Goal: Task Accomplishment & Management: Manage account settings

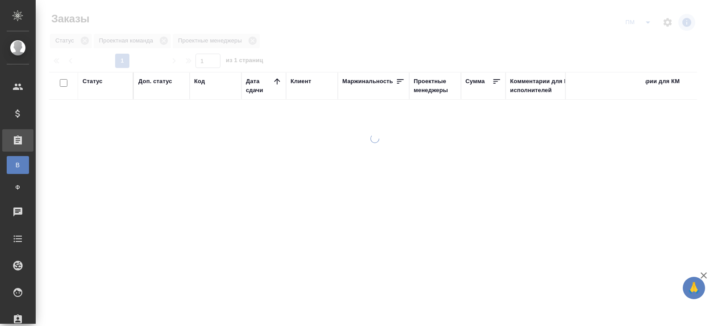
click at [486, 125] on div at bounding box center [375, 163] width 679 height 326
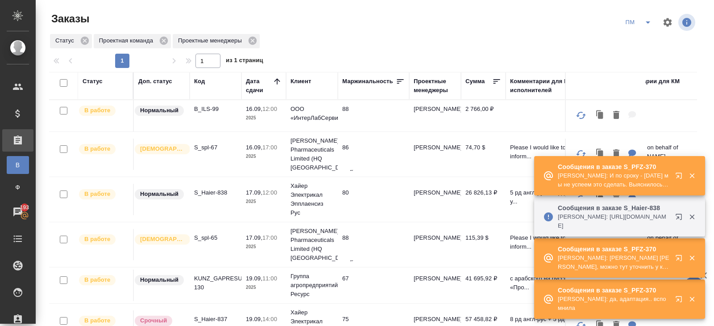
click at [678, 216] on icon "button" at bounding box center [681, 218] width 11 height 11
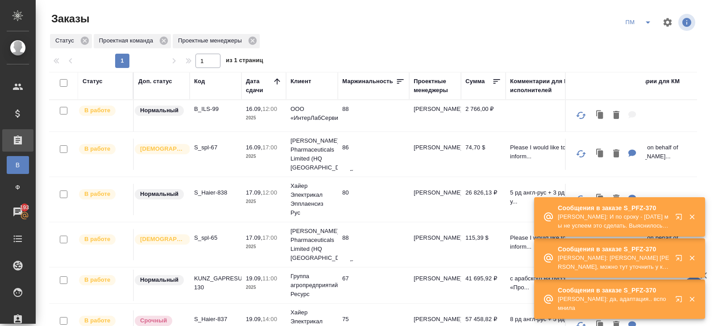
click at [680, 219] on icon "button" at bounding box center [679, 216] width 6 height 6
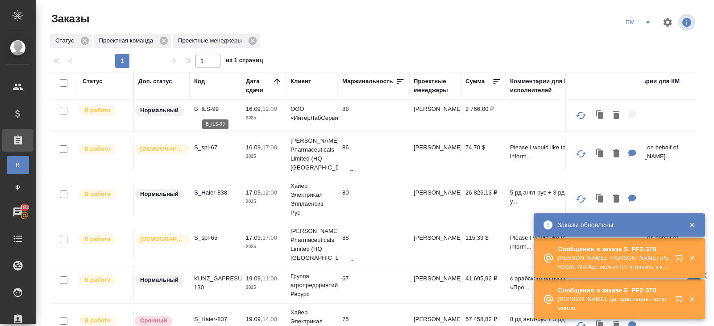
click at [205, 109] on p "B_ILS-99" at bounding box center [215, 108] width 43 height 9
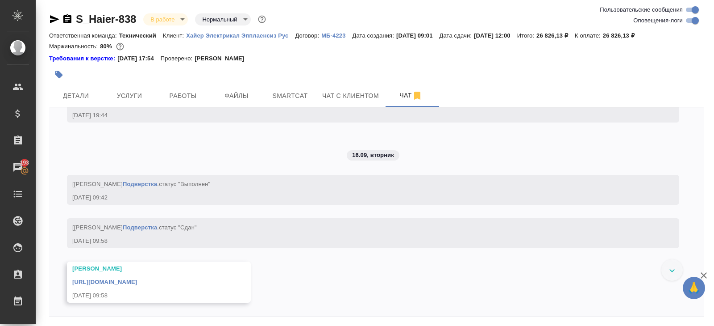
click at [692, 19] on input "Оповещения-логи" at bounding box center [696, 20] width 32 height 11
checkbox input "false"
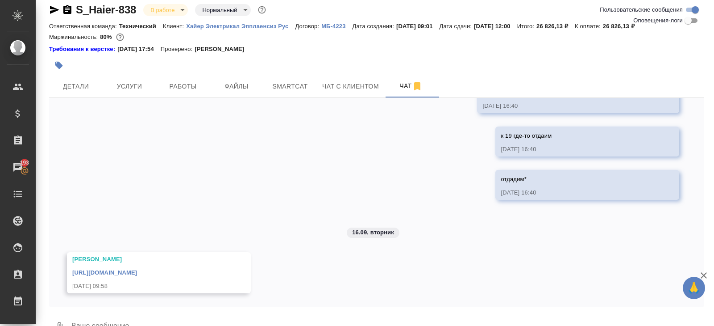
scroll to position [30, 0]
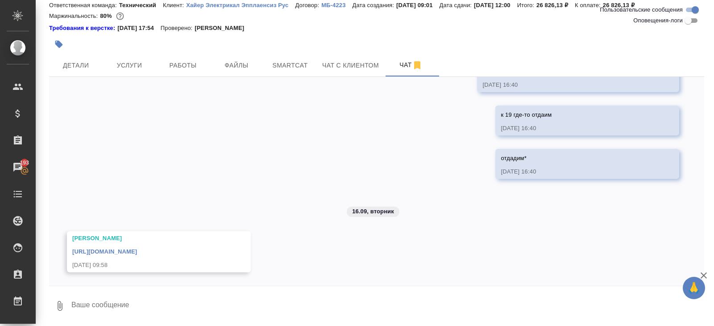
click at [128, 303] on textarea at bounding box center [388, 305] width 634 height 30
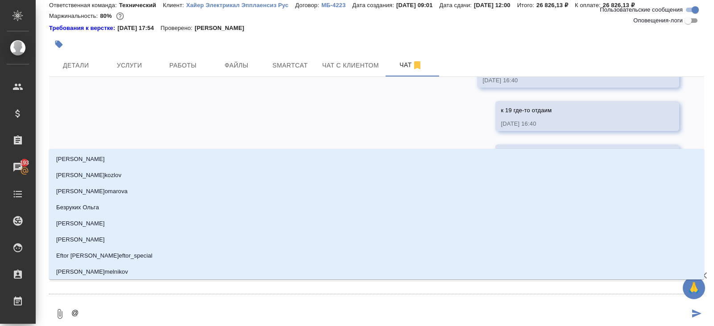
scroll to position [626, 0]
type textarea "@р"
type input "р"
type textarea "@ру"
type input "ру"
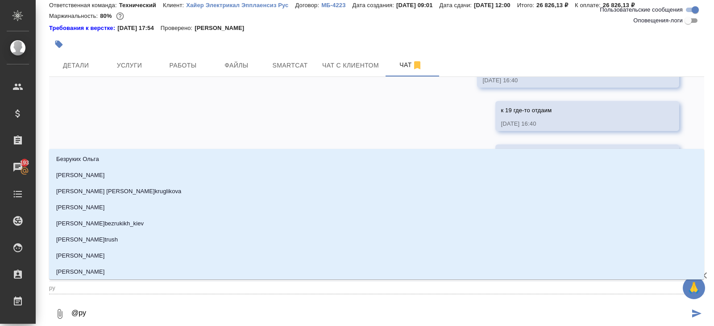
type textarea "@рум"
type input "рум"
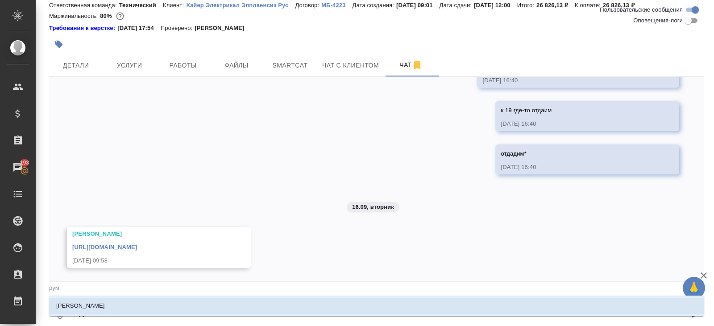
click at [118, 306] on li "Румянцева Дарья" at bounding box center [376, 305] width 655 height 16
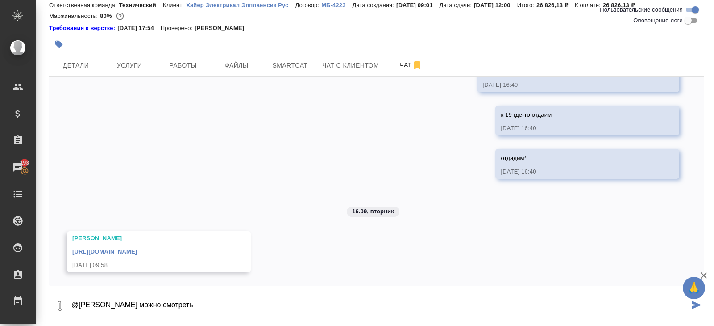
type textarea "@Румянцева Дарья можно смотреть"
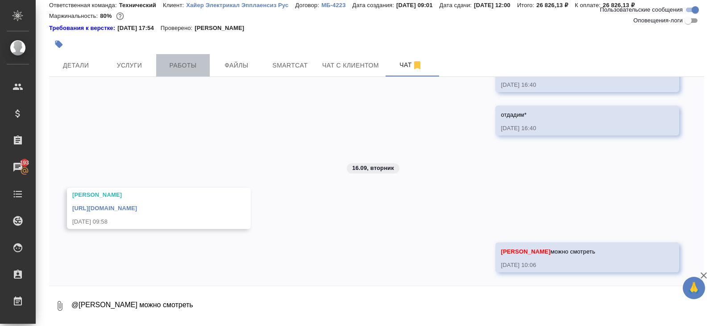
click at [184, 60] on span "Работы" at bounding box center [183, 65] width 43 height 11
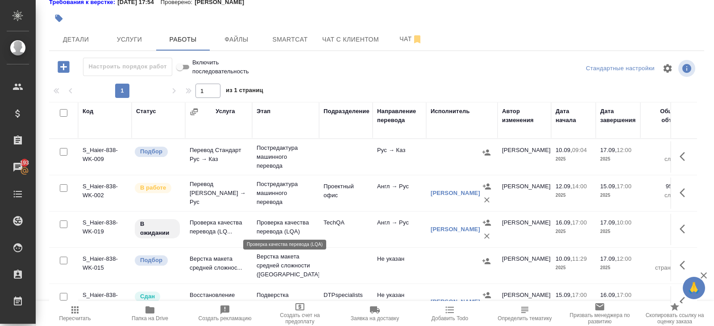
scroll to position [73, 0]
click at [685, 189] on icon "button" at bounding box center [685, 191] width 11 height 11
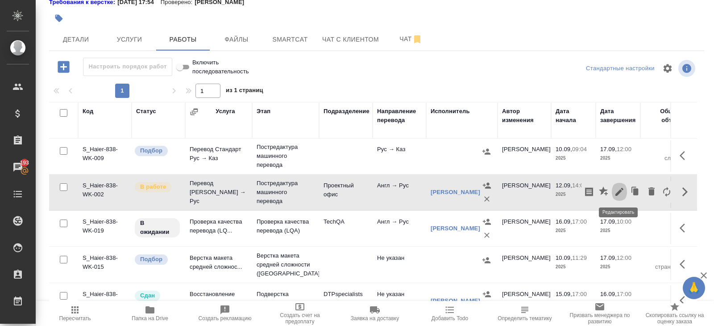
click at [622, 192] on icon "button" at bounding box center [619, 191] width 11 height 11
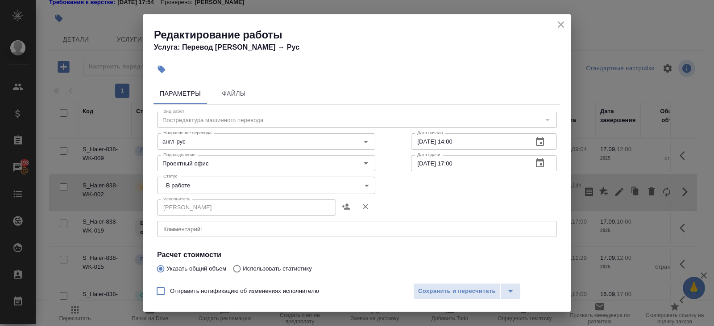
click at [184, 186] on body "🙏 .cls-1 fill:#fff; AWATERA [PERSON_NAME] Спецификации Заказы 193 Чаты Todo Про…" at bounding box center [357, 163] width 714 height 326
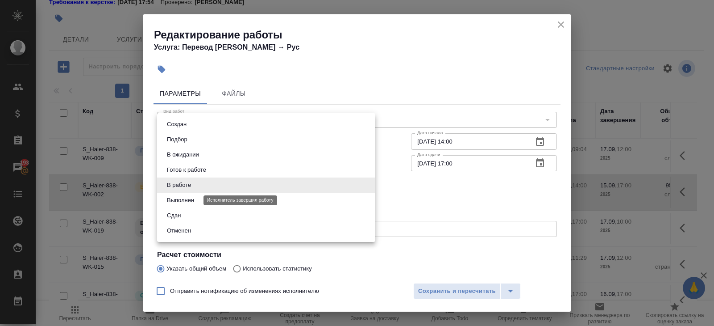
click at [184, 199] on button "Выполнен" at bounding box center [180, 200] width 33 height 10
type input "completed"
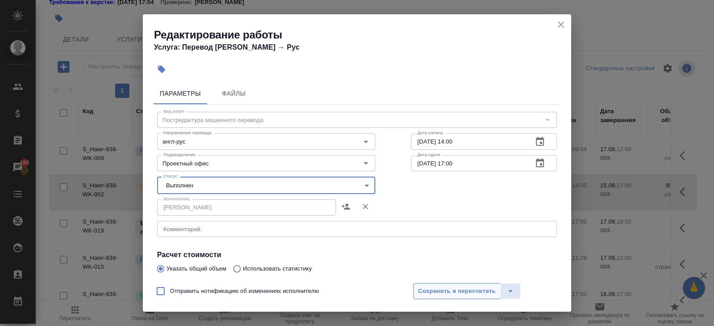
click at [426, 293] on span "Сохранить и пересчитать" at bounding box center [457, 291] width 78 height 10
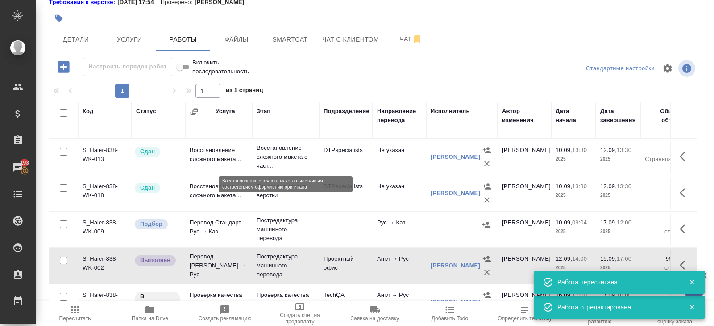
scroll to position [0, 0]
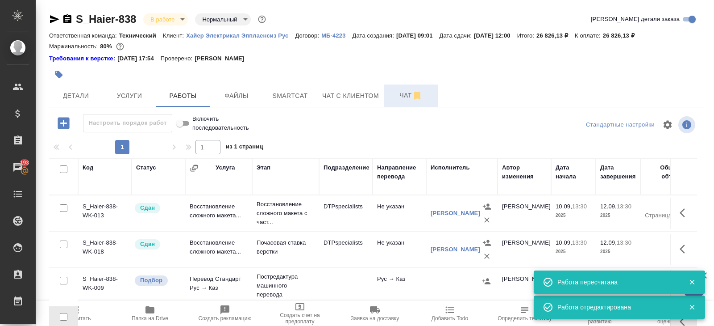
click at [403, 91] on span "Чат" at bounding box center [411, 95] width 43 height 11
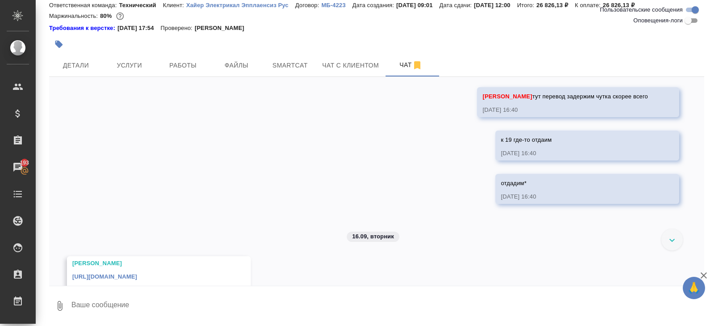
scroll to position [666, 0]
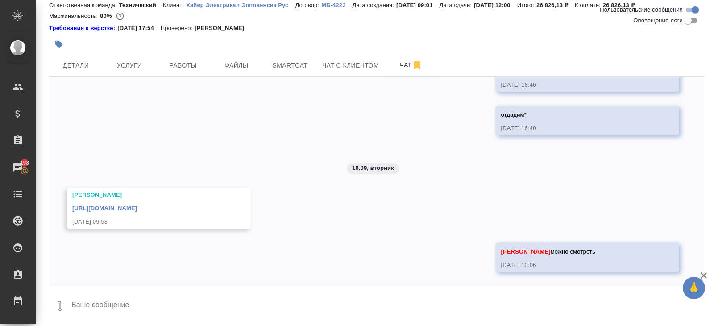
click at [137, 207] on link "https://drive.awatera.com/apps/files/files/10371657?dir=/Shares/%D0%A5%D0%B0%D0…" at bounding box center [104, 208] width 65 height 7
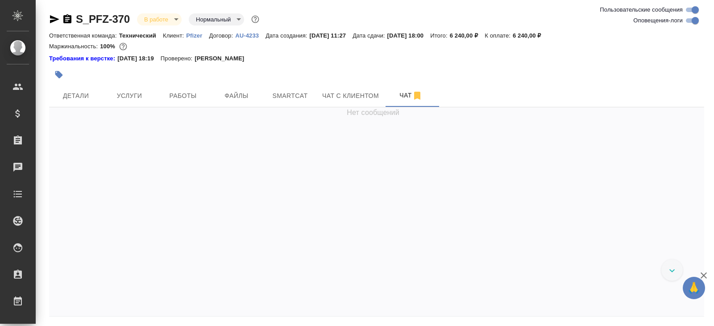
click at [693, 17] on input "Оповещения-логи" at bounding box center [696, 20] width 32 height 11
checkbox input "false"
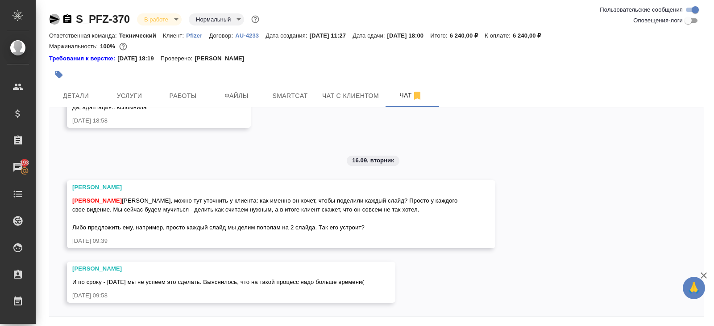
click at [53, 21] on icon "button" at bounding box center [54, 19] width 9 height 8
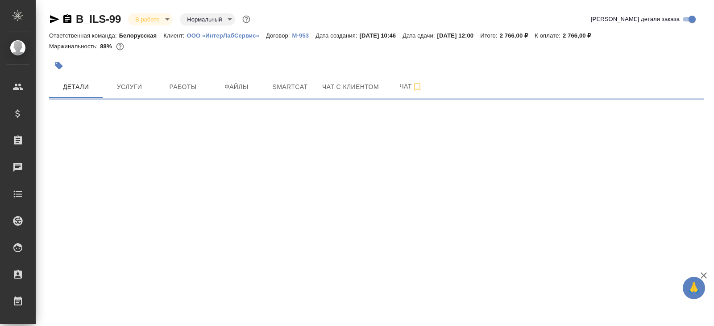
select select "RU"
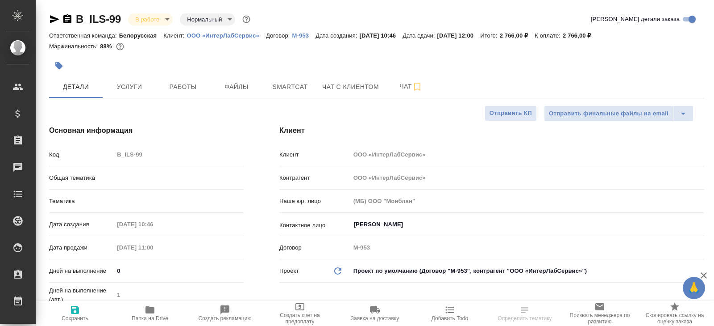
type textarea "x"
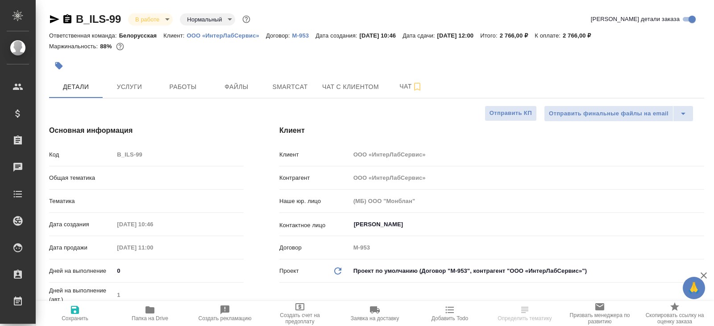
type textarea "x"
type input "Технический"
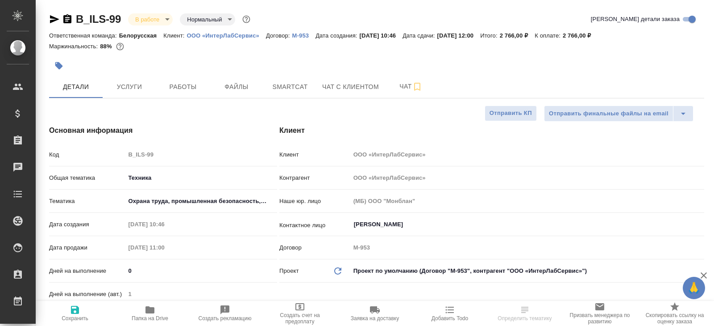
type textarea "x"
click at [225, 34] on p "ООО «ИнтерЛабСервис»" at bounding box center [226, 35] width 79 height 7
type textarea "x"
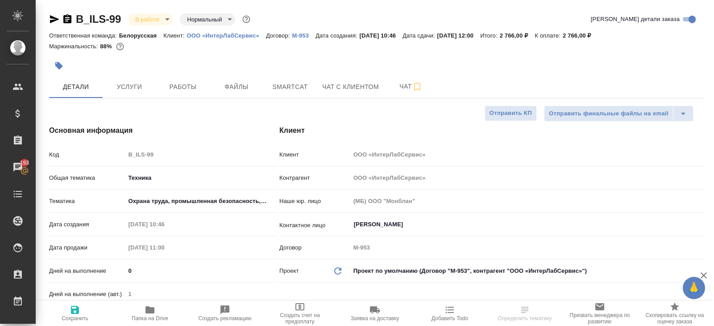
type textarea "x"
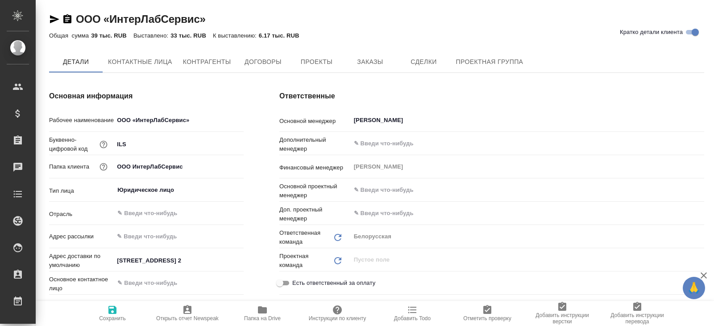
type textarea "x"
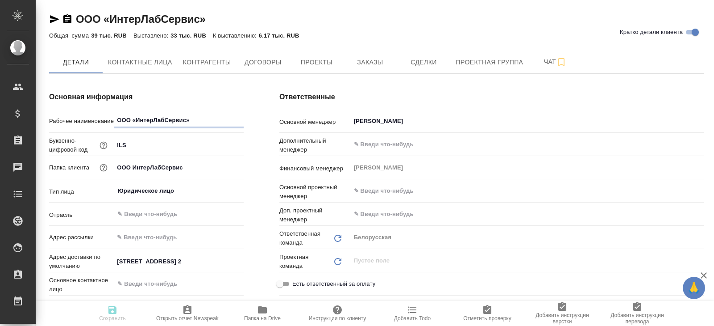
type textarea "x"
click at [363, 65] on span "Заказы" at bounding box center [370, 62] width 43 height 11
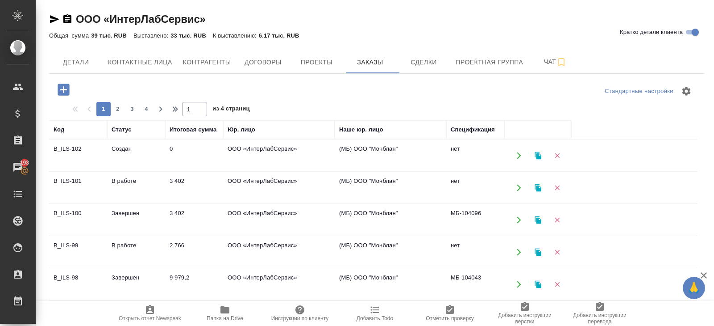
click at [108, 185] on td "В работе" at bounding box center [136, 187] width 58 height 31
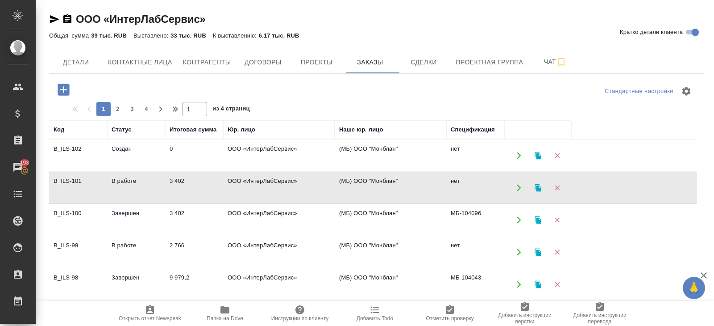
click at [108, 185] on td "В работе" at bounding box center [136, 187] width 58 height 31
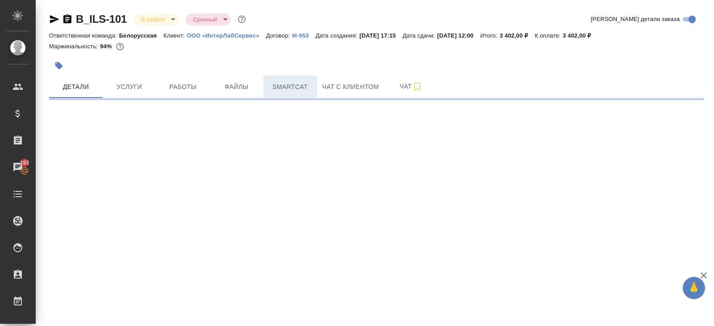
click at [274, 80] on button "Smartcat" at bounding box center [290, 86] width 54 height 22
select select "RU"
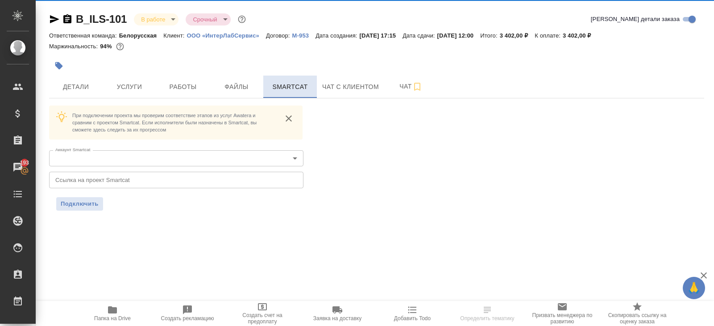
click at [274, 80] on button "Smartcat" at bounding box center [290, 86] width 54 height 22
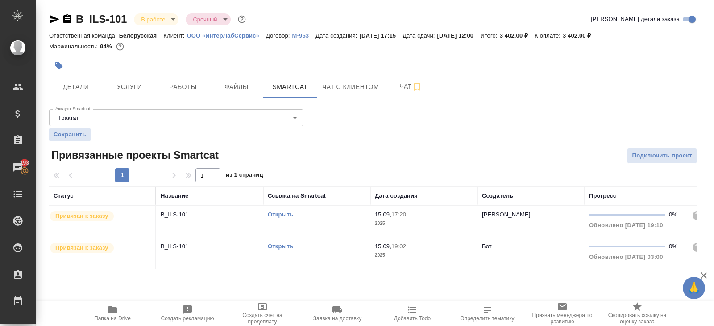
click at [275, 213] on link "Открыть" at bounding box center [280, 214] width 25 height 7
click at [279, 213] on link "Открыть" at bounding box center [280, 214] width 25 height 7
click at [52, 18] on icon "button" at bounding box center [54, 19] width 9 height 8
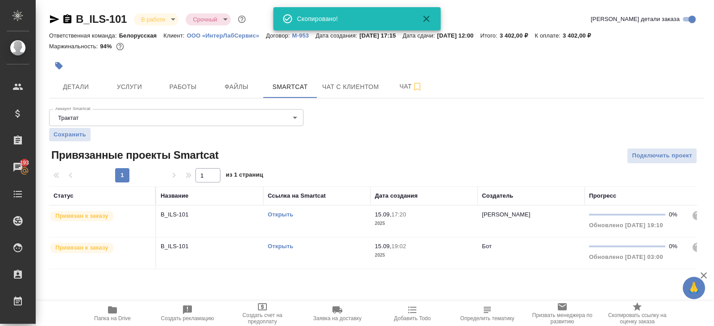
click at [276, 244] on link "Открыть" at bounding box center [280, 245] width 25 height 7
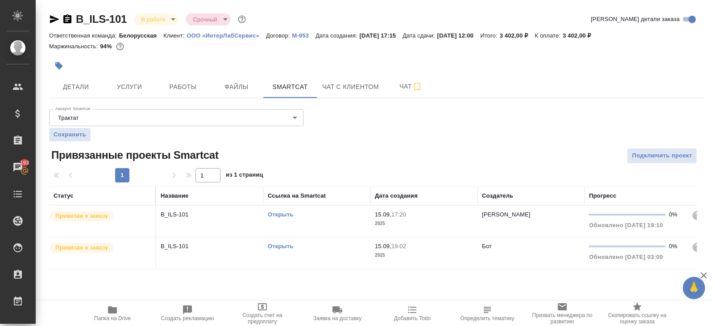
click at [71, 20] on icon "button" at bounding box center [67, 18] width 8 height 9
click at [52, 19] on icon "button" at bounding box center [54, 19] width 11 height 11
click at [92, 86] on span "Детали" at bounding box center [75, 86] width 43 height 11
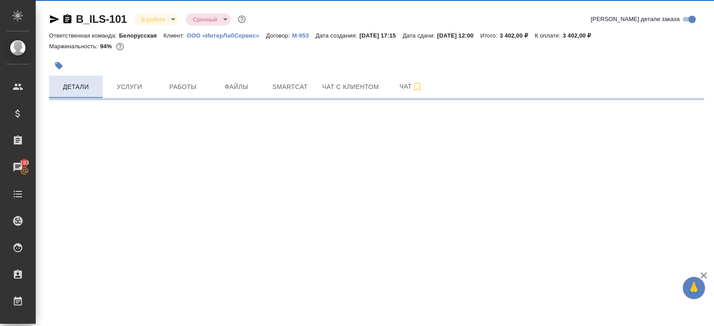
select select "RU"
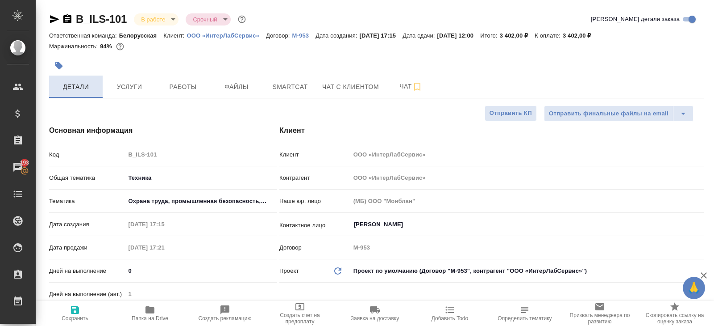
type textarea "x"
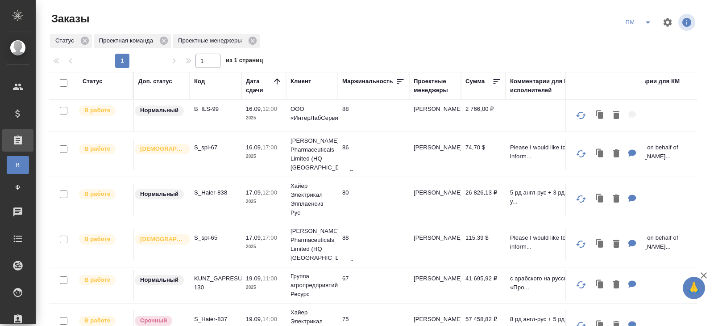
click at [202, 82] on div "Код" at bounding box center [199, 81] width 11 height 9
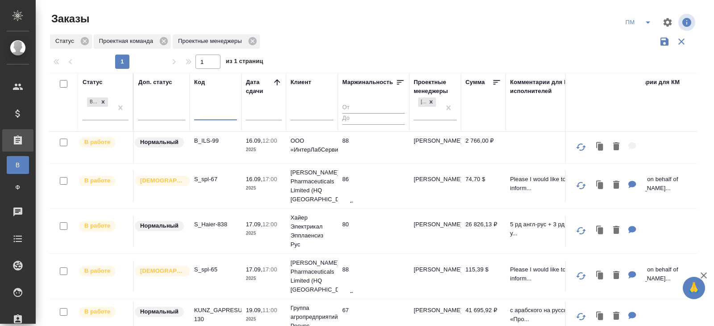
click at [207, 116] on input "text" at bounding box center [215, 114] width 43 height 11
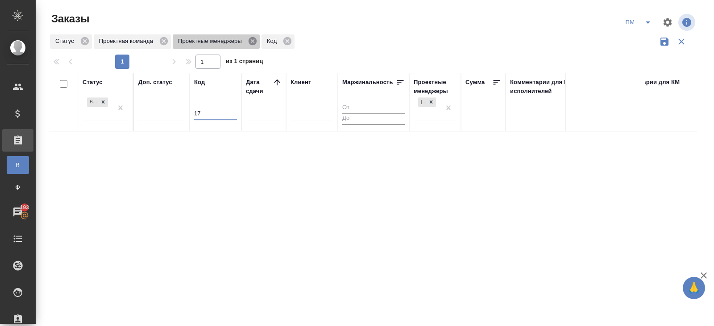
click at [254, 43] on icon at bounding box center [253, 41] width 8 height 8
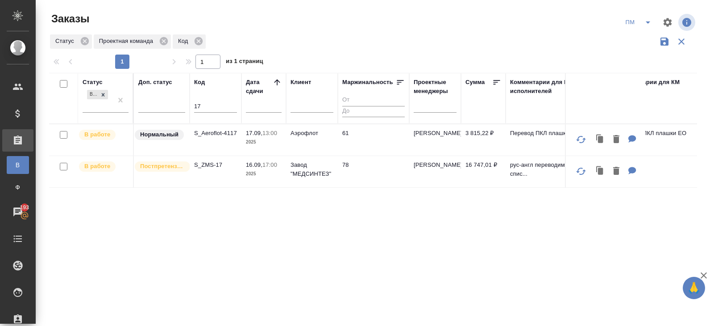
click at [211, 162] on p "S_ZMS-17" at bounding box center [215, 164] width 43 height 9
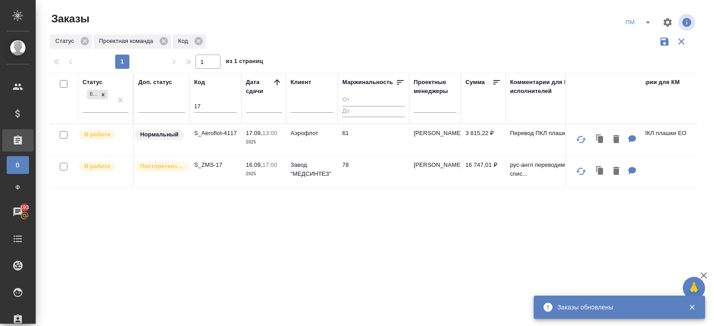
click at [229, 108] on input "17" at bounding box center [215, 106] width 43 height 11
type input "1"
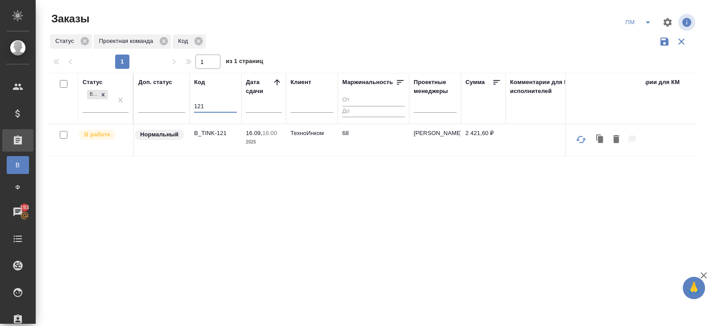
type input "121"
click at [202, 132] on p "B_TINK-121" at bounding box center [215, 133] width 43 height 9
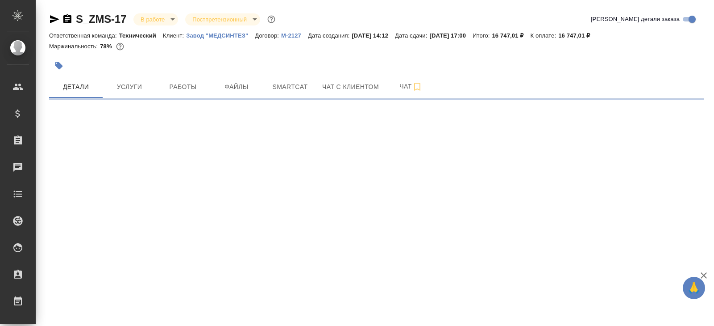
select select "RU"
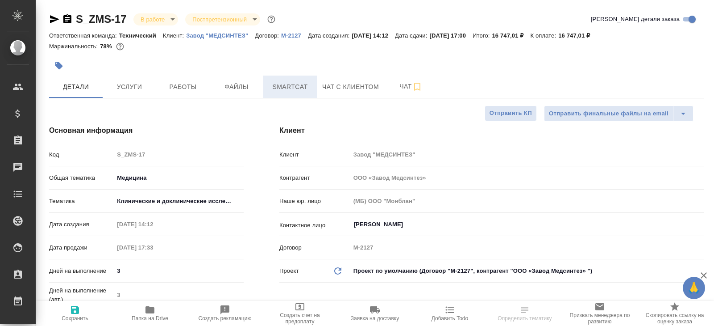
type textarea "x"
click at [282, 85] on span "Smartcat" at bounding box center [290, 86] width 43 height 11
type input "ООО «Завод Медсинтез»"
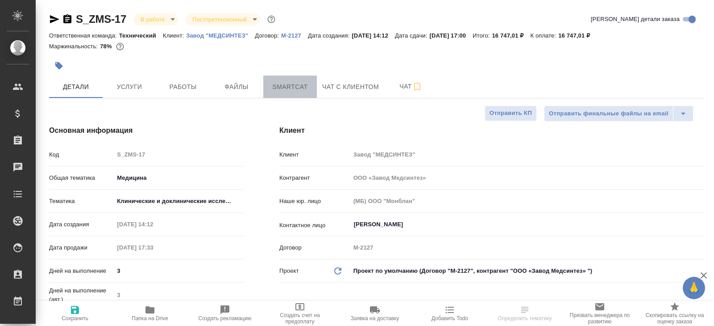
type textarea "x"
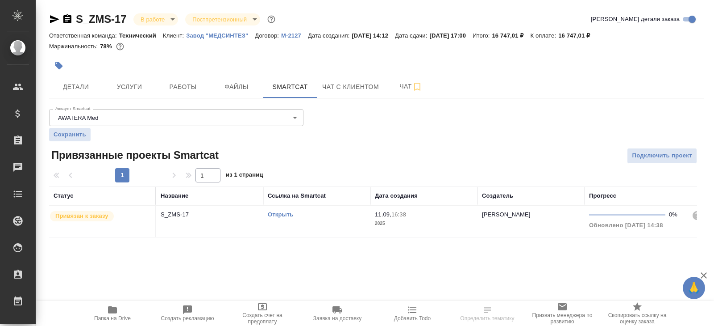
click at [286, 215] on link "Открыть" at bounding box center [280, 214] width 25 height 7
click at [112, 311] on icon "button" at bounding box center [112, 309] width 9 height 7
click at [198, 86] on span "Работы" at bounding box center [183, 86] width 43 height 11
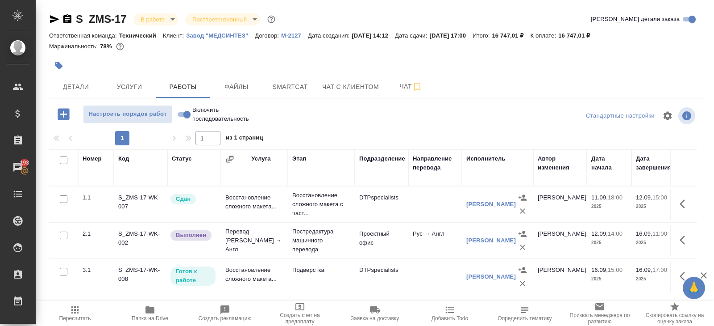
scroll to position [47, 0]
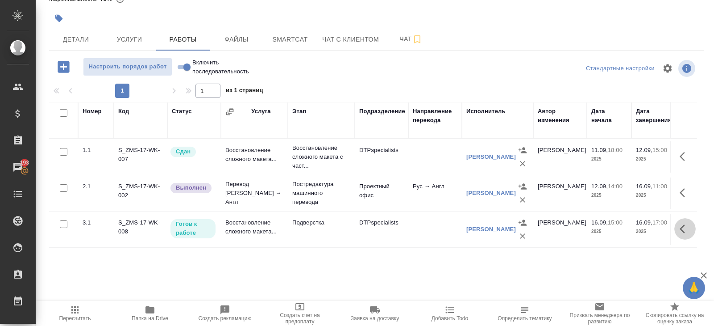
click at [682, 229] on icon "button" at bounding box center [682, 228] width 5 height 9
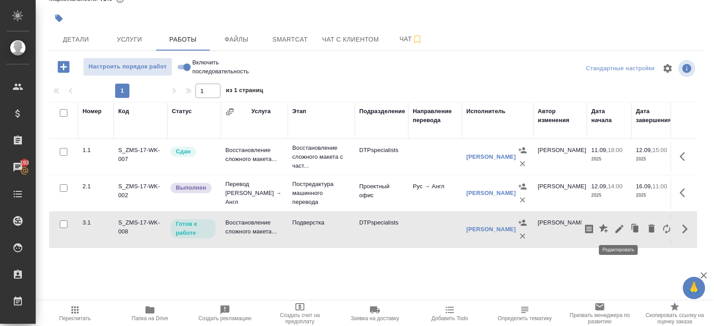
click at [619, 232] on icon "button" at bounding box center [619, 228] width 11 height 11
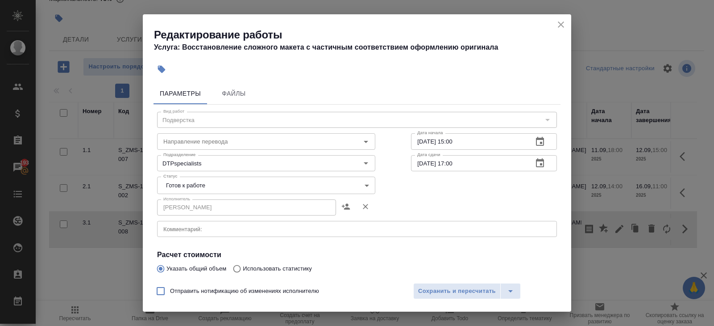
click at [219, 231] on textarea at bounding box center [357, 228] width 388 height 7
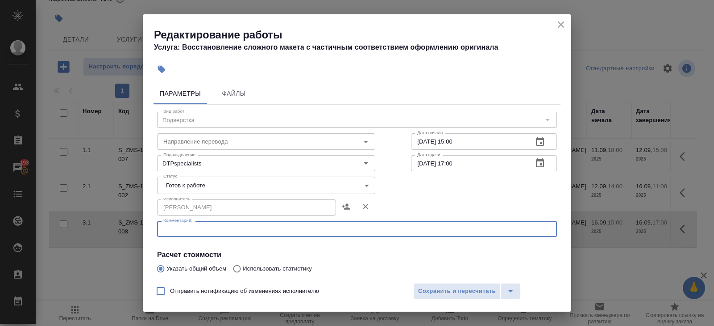
paste textarea "https://drive.awatera.com/s/x3JQqYQQFDHji6X"
type textarea "https://drive.awatera.com/s/x3JQqYQQFDHji6X"
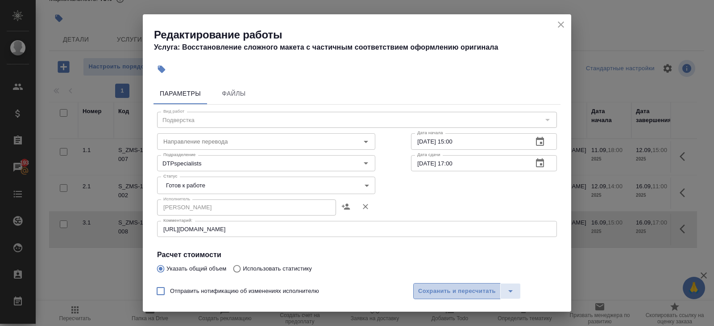
click at [436, 292] on span "Сохранить и пересчитать" at bounding box center [457, 291] width 78 height 10
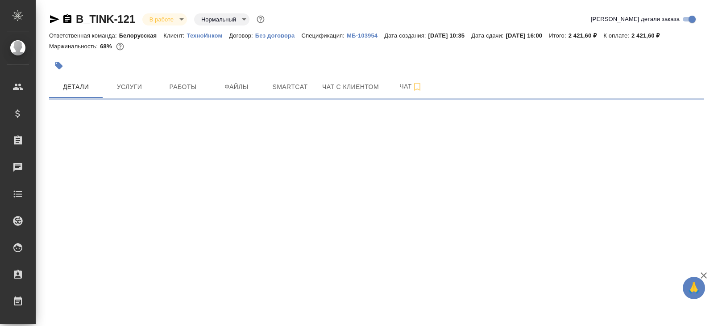
select select "RU"
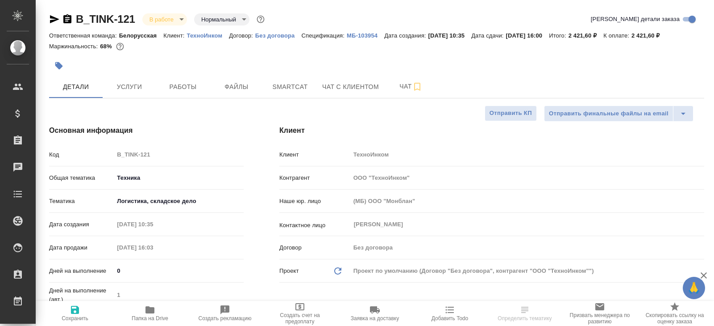
type textarea "x"
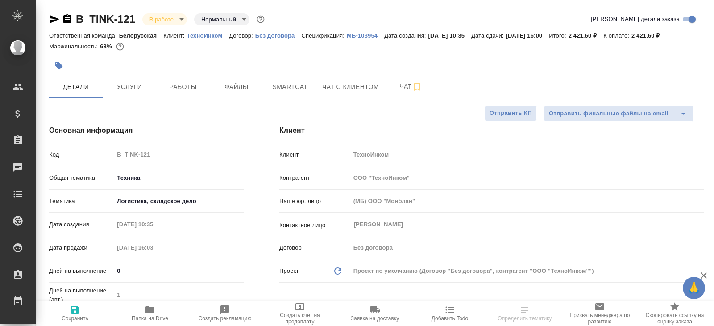
type textarea "x"
select select "RU"
type textarea "x"
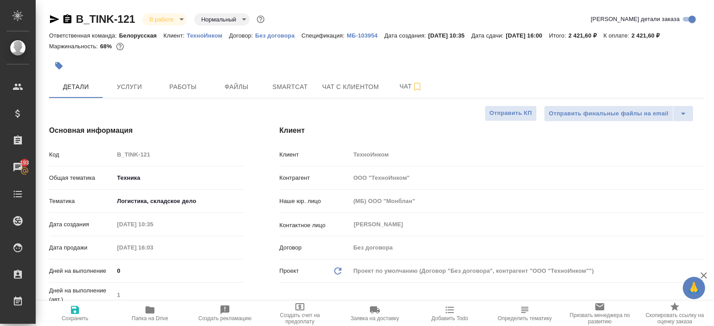
click at [146, 321] on button "Папка на Drive" at bounding box center [150, 313] width 75 height 25
type textarea "x"
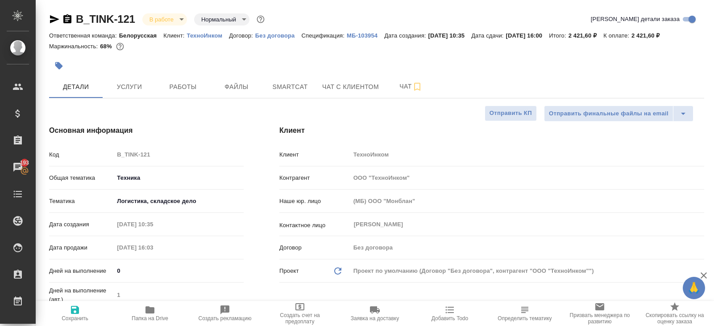
type textarea "x"
click at [179, 74] on div at bounding box center [267, 66] width 437 height 20
click at [182, 79] on button "Работы" at bounding box center [183, 86] width 54 height 22
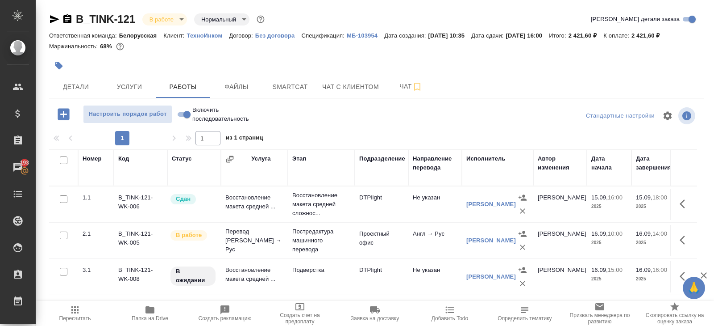
scroll to position [47, 0]
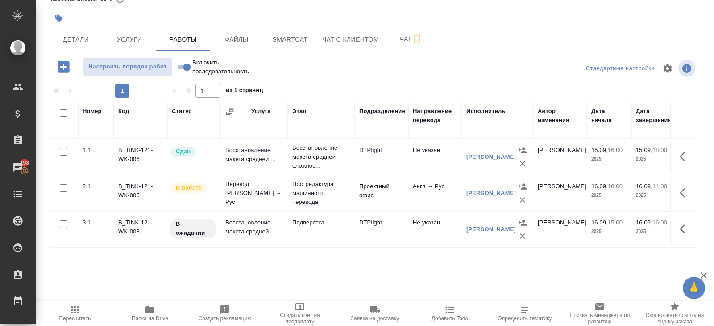
click at [681, 225] on icon "button" at bounding box center [685, 228] width 11 height 11
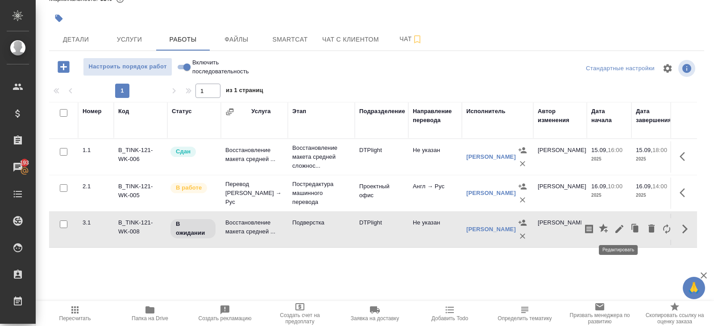
click at [622, 226] on icon "button" at bounding box center [620, 229] width 8 height 8
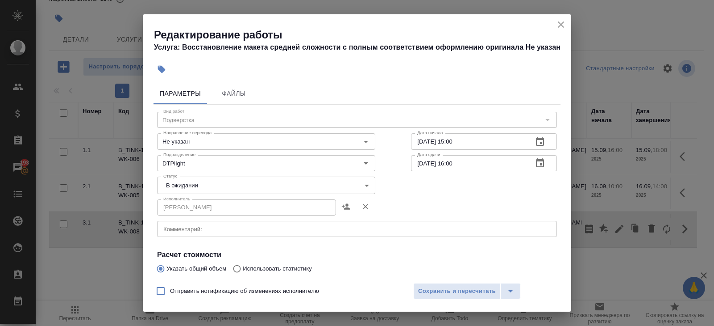
click at [200, 225] on textarea at bounding box center [357, 228] width 388 height 7
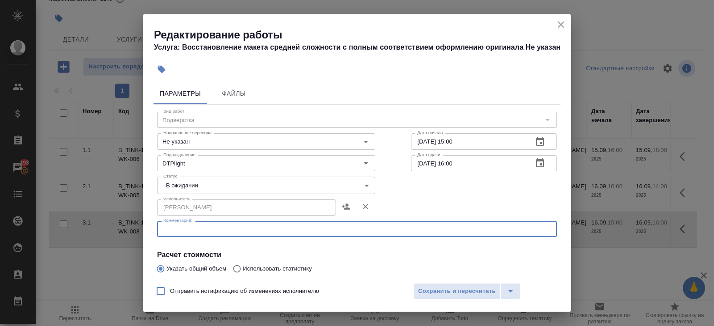
paste textarea "https://drive.awatera.com/s/wS3oe7HYZtLsWWY"
type textarea "https://drive.awatera.com/s/wS3oe7HYZtLsWWY"
click at [180, 185] on body "🙏 .cls-1 fill:#fff; AWATERA Belyakova Yulia Клиенты Спецификации Заказы 193 Чат…" at bounding box center [357, 163] width 714 height 326
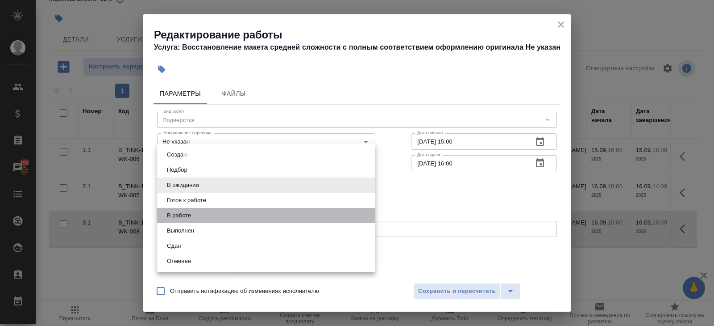
click at [180, 208] on li "В работе" at bounding box center [266, 215] width 218 height 15
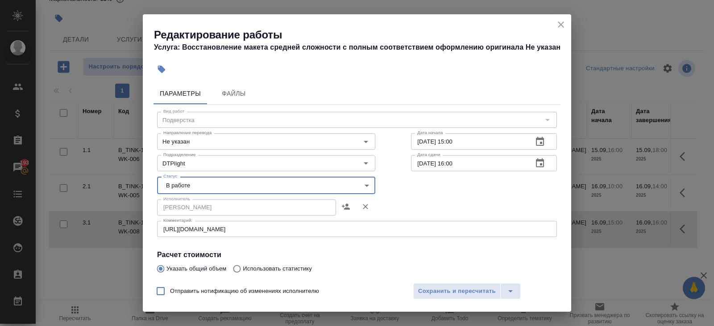
click at [179, 184] on body "🙏 .cls-1 fill:#fff; AWATERA Belyakova Yulia Клиенты Спецификации Заказы 193 Чат…" at bounding box center [357, 163] width 714 height 326
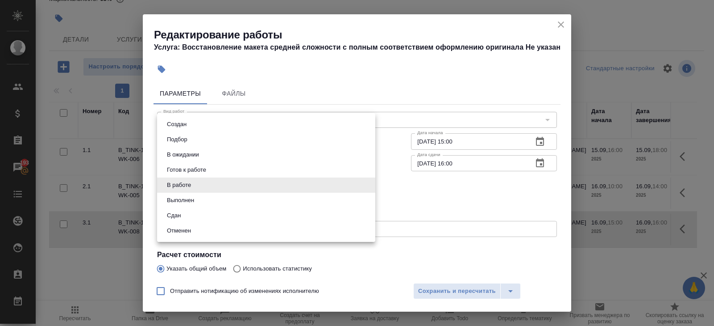
click at [177, 163] on li "Готов к работе" at bounding box center [266, 169] width 218 height 15
type input "readyForWork"
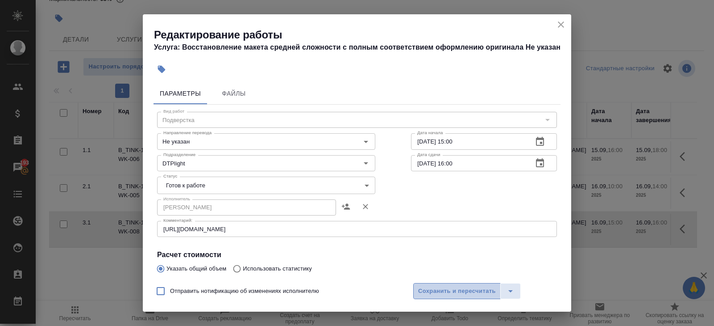
click at [423, 294] on span "Сохранить и пересчитать" at bounding box center [457, 291] width 78 height 10
click at [460, 293] on span "Сохранить и пересчитать" at bounding box center [457, 291] width 78 height 10
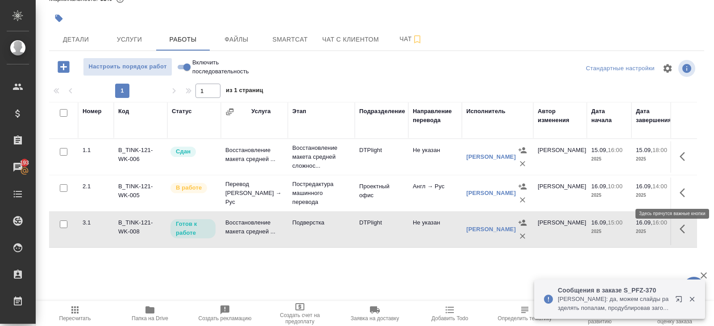
click at [687, 188] on icon "button" at bounding box center [685, 192] width 11 height 11
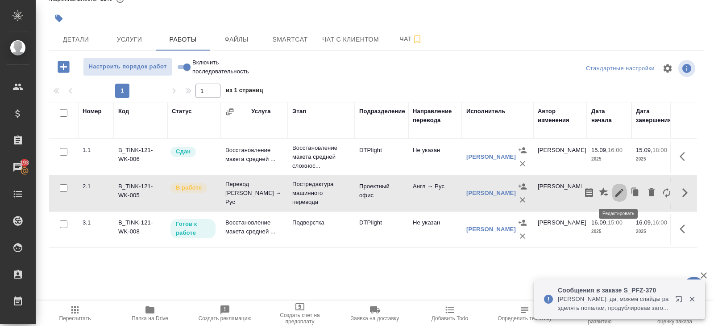
click at [622, 193] on icon "button" at bounding box center [619, 192] width 11 height 11
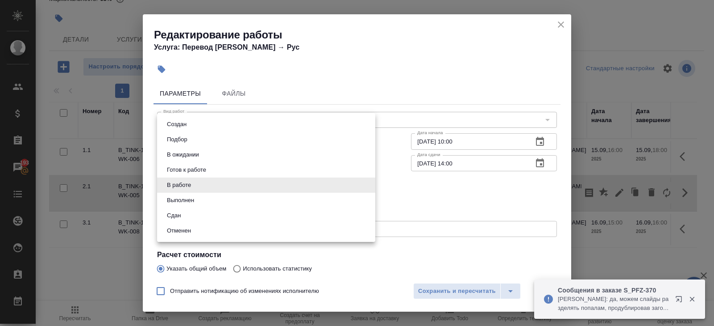
click at [198, 191] on body "🙏 .cls-1 fill:#fff; AWATERA Belyakova Yulia Клиенты Спецификации Заказы 193 Чат…" at bounding box center [357, 163] width 714 height 326
click at [197, 202] on button "Выполнен" at bounding box center [180, 200] width 33 height 10
type input "completed"
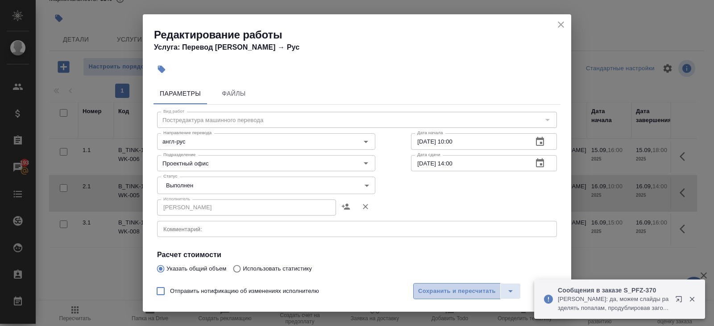
click at [442, 289] on span "Сохранить и пересчитать" at bounding box center [457, 291] width 78 height 10
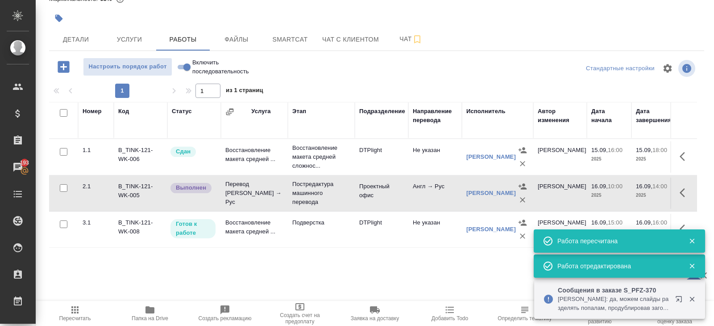
click at [80, 313] on span "Пересчитать" at bounding box center [75, 312] width 64 height 17
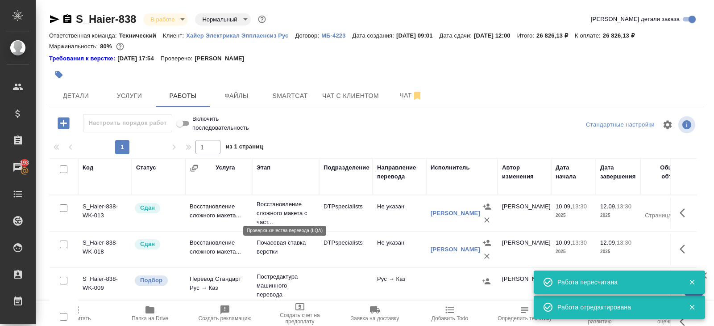
scroll to position [87, 0]
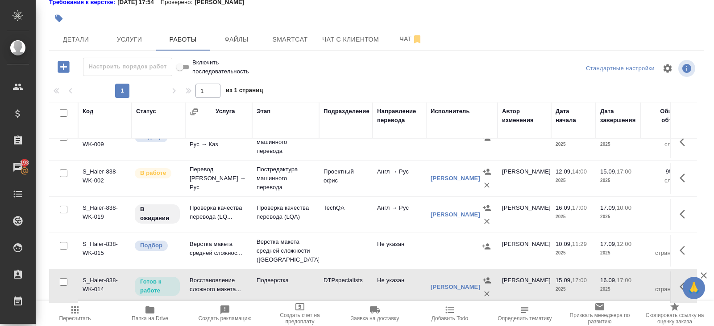
click at [73, 319] on span "Пересчитать" at bounding box center [75, 318] width 32 height 6
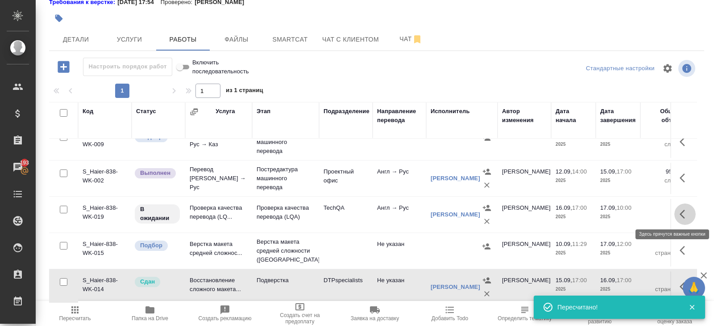
click at [683, 212] on icon "button" at bounding box center [685, 214] width 11 height 11
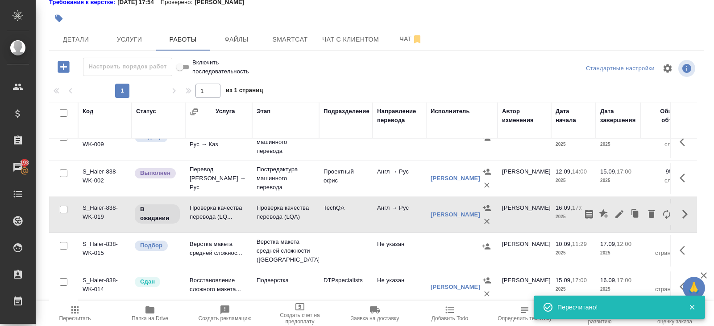
click at [616, 217] on icon "button" at bounding box center [619, 214] width 11 height 11
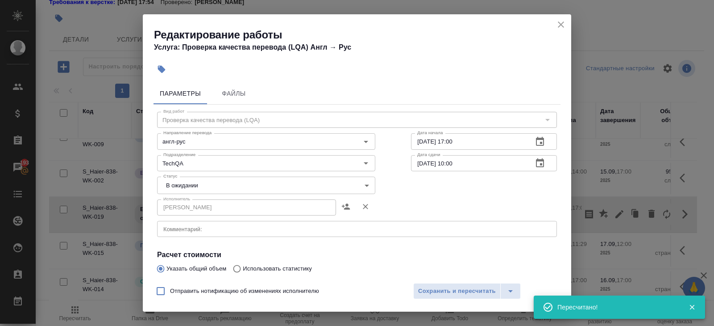
click at [170, 196] on div "Исполнитель [PERSON_NAME]" at bounding box center [266, 206] width 218 height 21
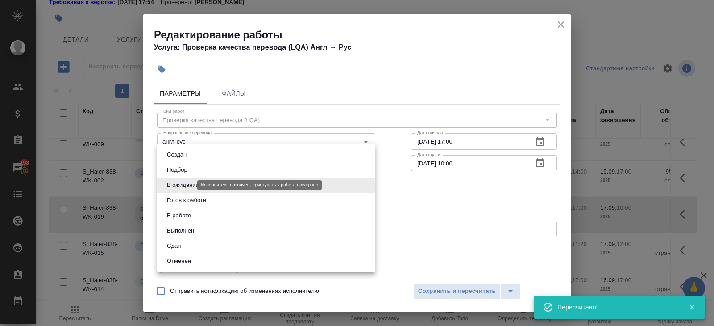
click at [170, 187] on body "🙏 .cls-1 fill:#fff; AWATERA [PERSON_NAME] Спецификации Заказы 193 Чаты Todo Про…" at bounding box center [357, 163] width 714 height 326
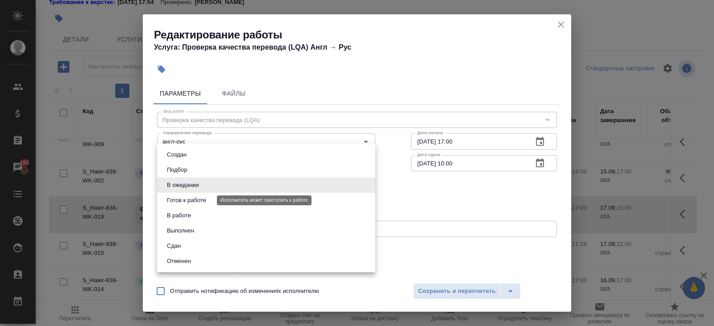
click at [172, 196] on button "Готов к работе" at bounding box center [186, 200] width 45 height 10
type input "readyForWork"
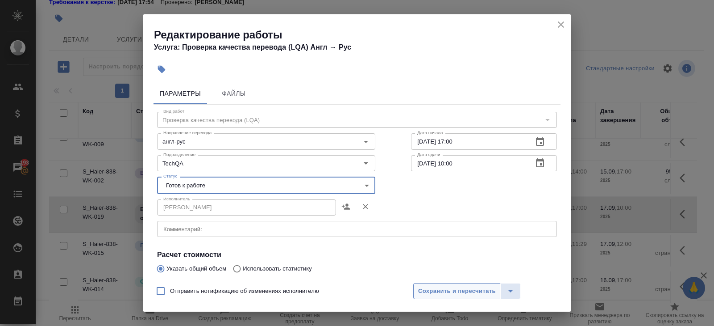
click at [437, 291] on span "Сохранить и пересчитать" at bounding box center [457, 291] width 78 height 10
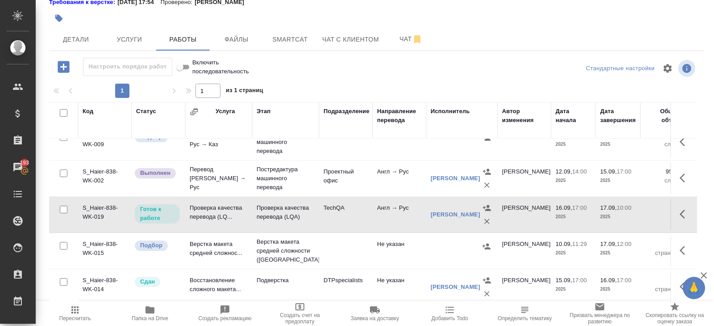
click at [121, 1] on p "[DATE] 17:54" at bounding box center [138, 2] width 43 height 9
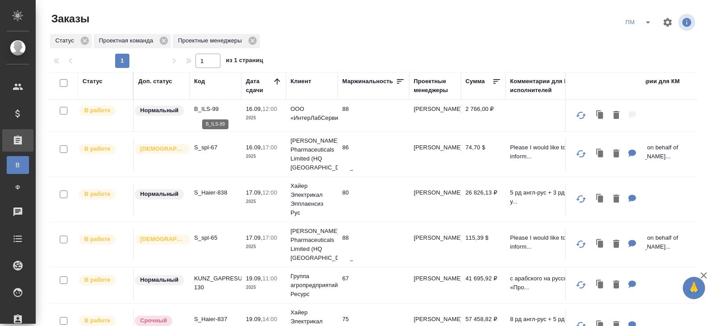
click at [208, 107] on p "B_ILS-99" at bounding box center [215, 108] width 43 height 9
click at [209, 145] on p "S_spl-67" at bounding box center [215, 147] width 43 height 9
click at [208, 236] on p "S_spl-65" at bounding box center [215, 237] width 43 height 9
click at [649, 24] on icon "split button" at bounding box center [648, 22] width 11 height 11
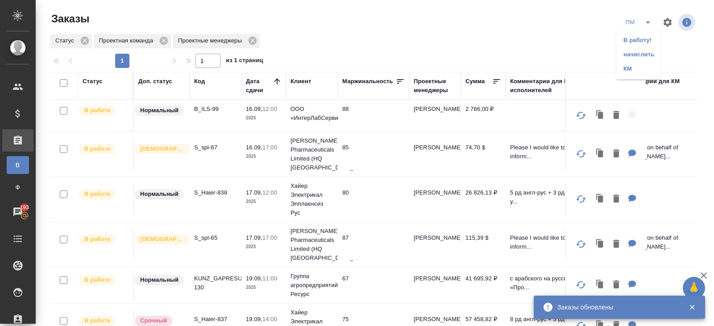
click at [639, 40] on li "В работу!" at bounding box center [639, 40] width 45 height 14
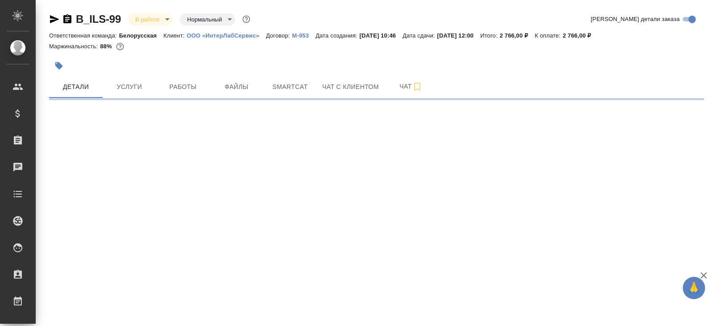
click at [171, 77] on button "Работы" at bounding box center [183, 86] width 54 height 22
select select "RU"
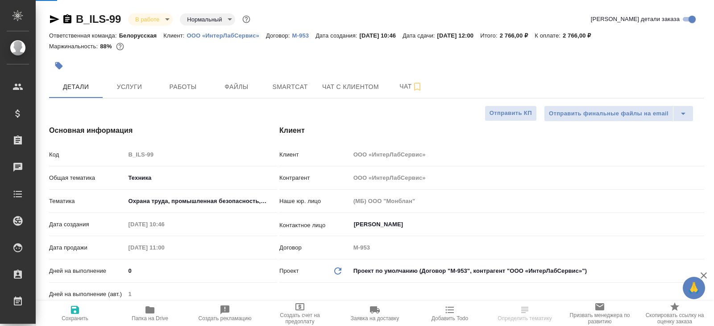
type textarea "x"
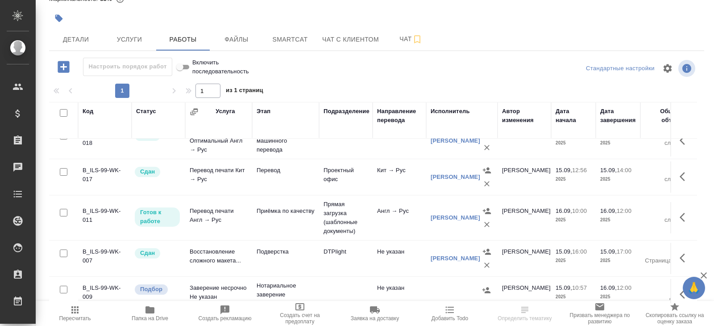
scroll to position [92, 0]
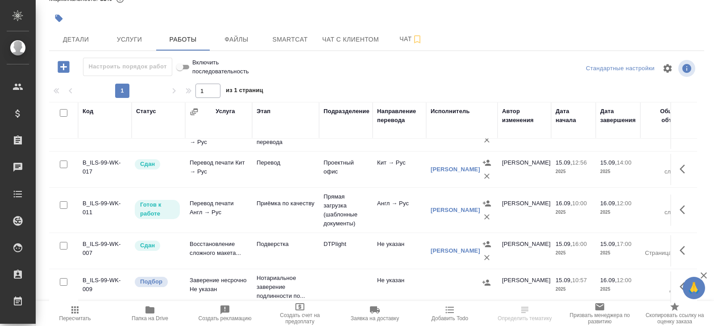
click at [685, 208] on icon "button" at bounding box center [685, 209] width 11 height 11
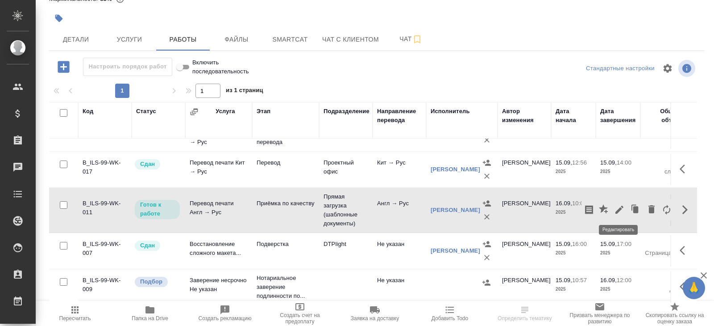
click at [623, 207] on icon "button" at bounding box center [619, 209] width 11 height 11
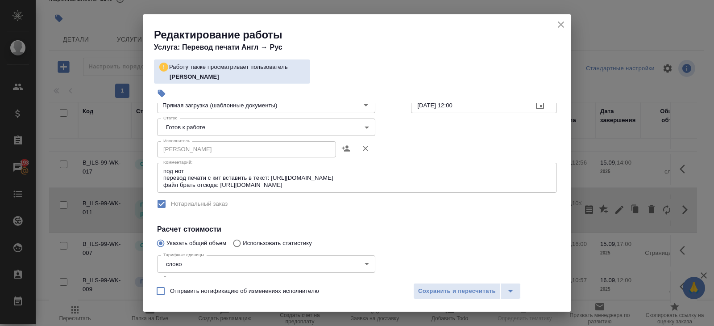
scroll to position [208, 0]
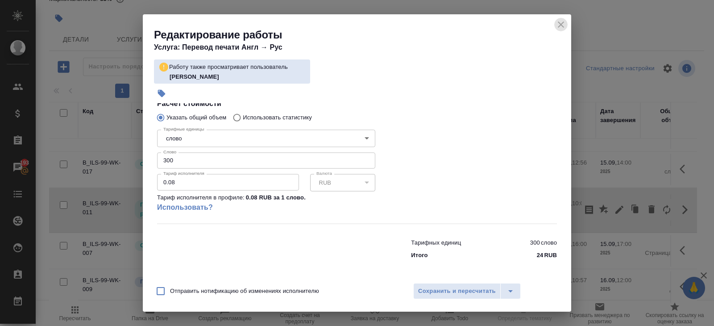
click at [562, 24] on icon "close" at bounding box center [561, 24] width 11 height 11
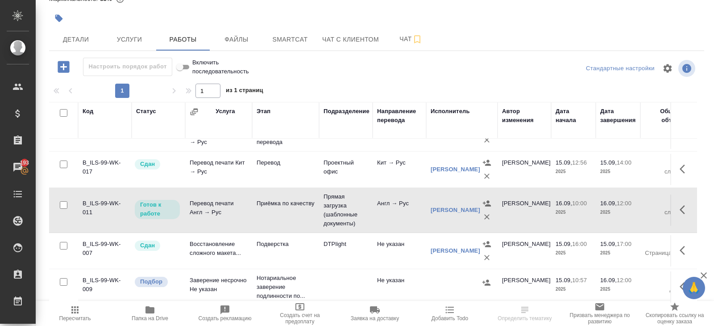
scroll to position [0, 0]
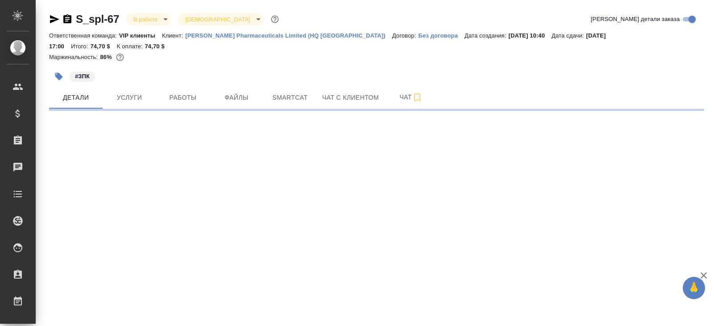
select select "RU"
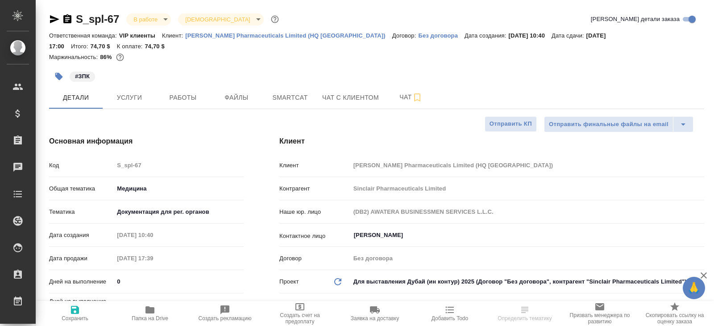
type textarea "x"
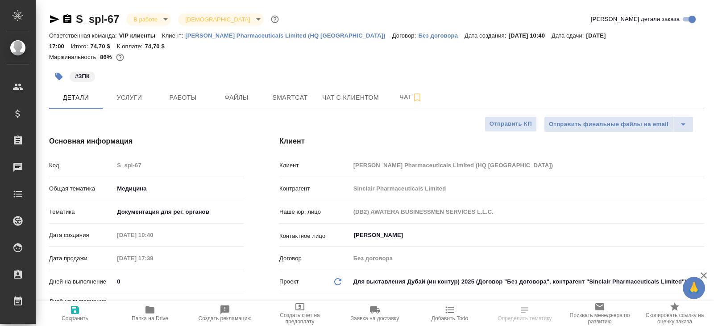
type textarea "x"
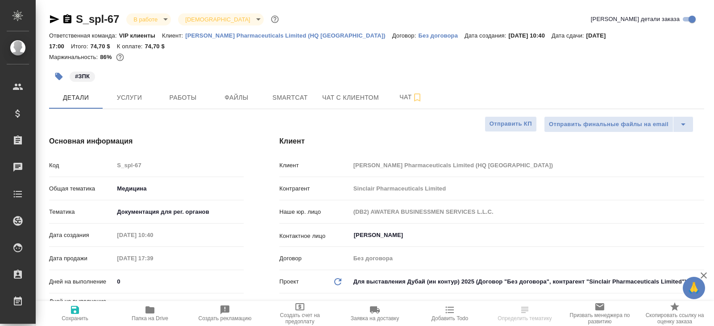
type textarea "x"
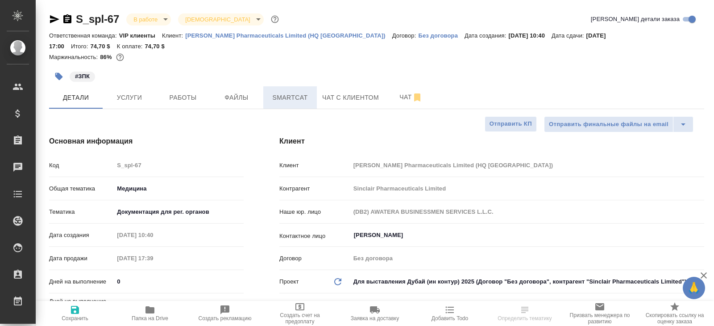
click at [303, 92] on span "Smartcat" at bounding box center [290, 97] width 43 height 11
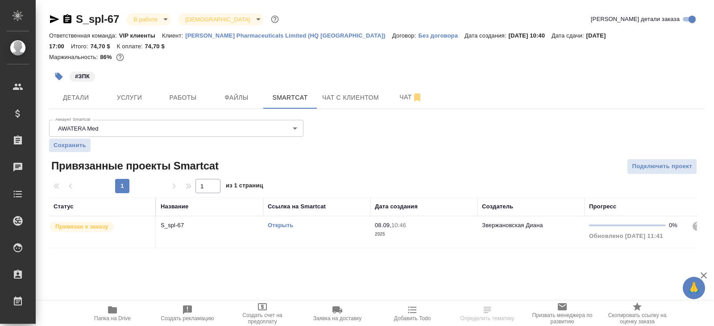
click at [277, 221] on link "Открыть" at bounding box center [280, 224] width 25 height 7
click at [188, 92] on span "Работы" at bounding box center [183, 97] width 43 height 11
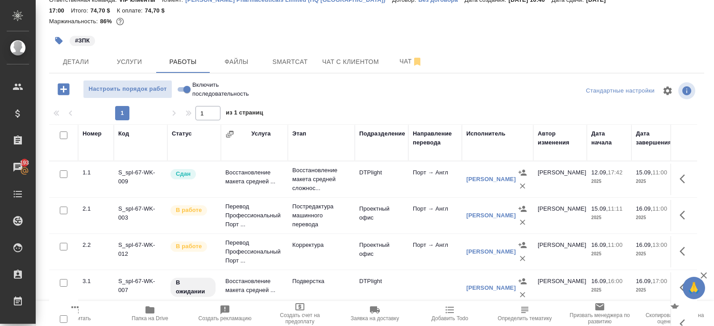
scroll to position [47, 0]
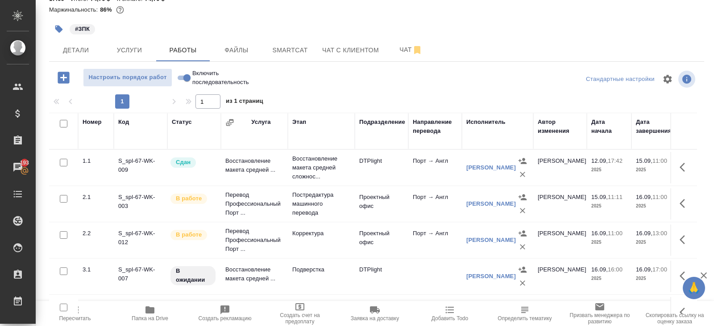
click at [485, 226] on div "Коваленко Виктория" at bounding box center [498, 239] width 63 height 27
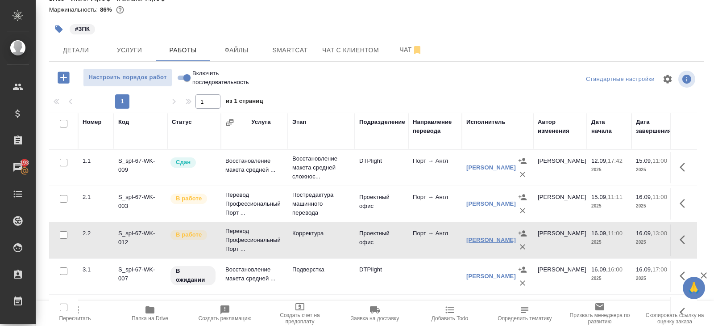
click at [485, 236] on link "Коваленко Виктория" at bounding box center [492, 239] width 50 height 7
click at [679, 192] on button "button" at bounding box center [685, 202] width 21 height 21
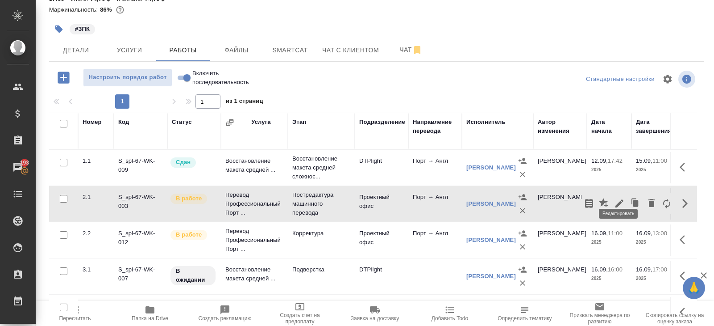
click at [617, 199] on icon "button" at bounding box center [620, 203] width 8 height 8
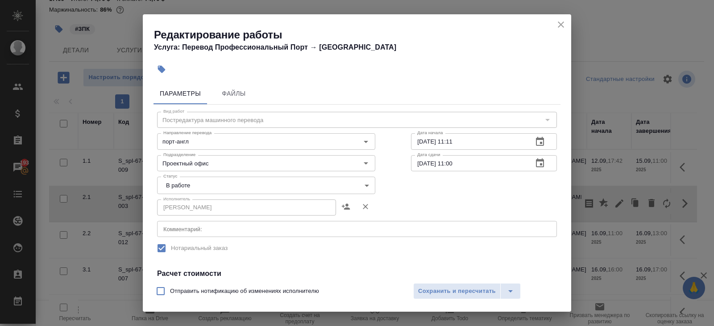
click at [195, 187] on body "🙏 .cls-1 fill:#fff; AWATERA Belyakova Yulia Клиенты Спецификации Заказы 193 Чат…" at bounding box center [357, 163] width 714 height 326
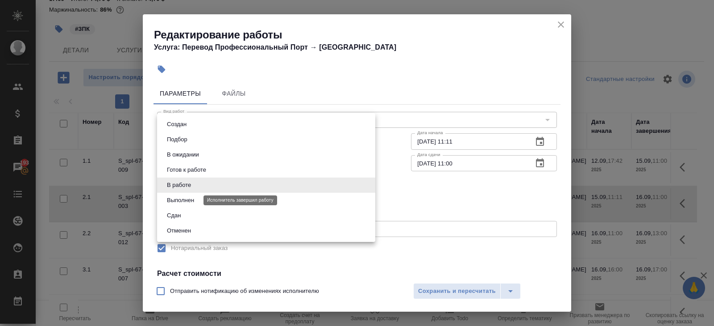
click at [195, 200] on button "Выполнен" at bounding box center [180, 200] width 33 height 10
type input "completed"
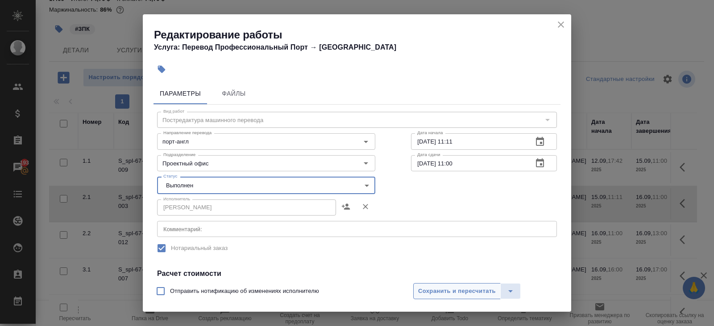
click at [438, 289] on span "Сохранить и пересчитать" at bounding box center [457, 291] width 78 height 10
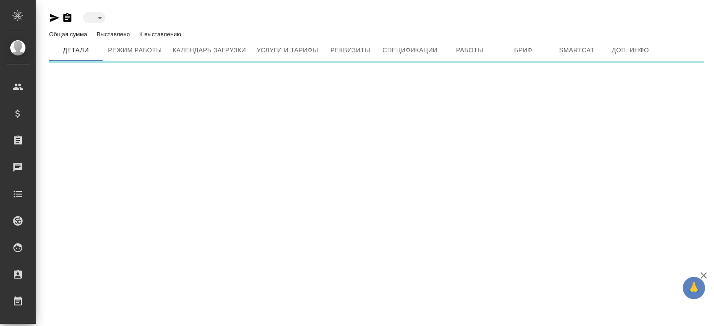
type input "active"
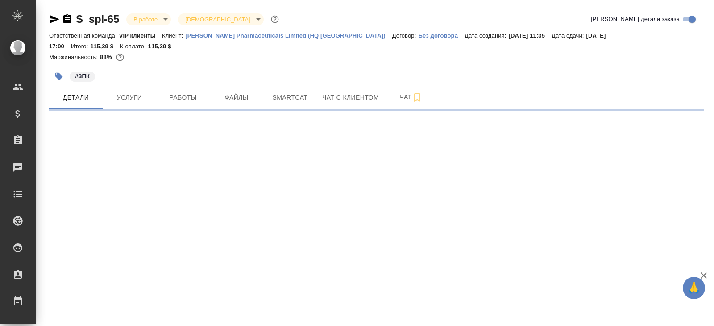
click at [282, 92] on span "Smartcat" at bounding box center [290, 97] width 43 height 11
select select "RU"
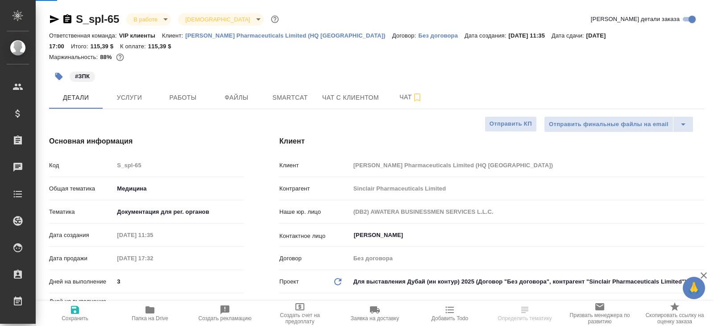
type textarea "x"
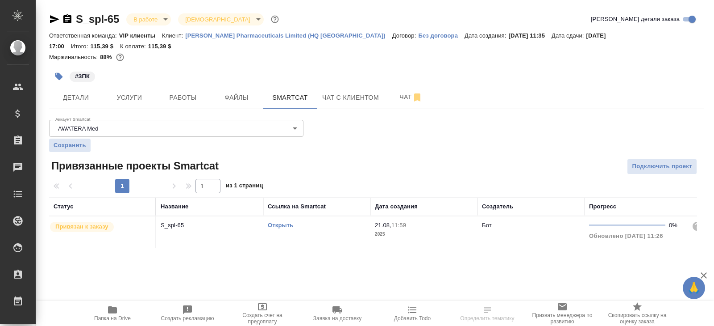
click at [284, 221] on link "Открыть" at bounding box center [280, 224] width 25 height 7
click at [190, 92] on span "Работы" at bounding box center [183, 97] width 43 height 11
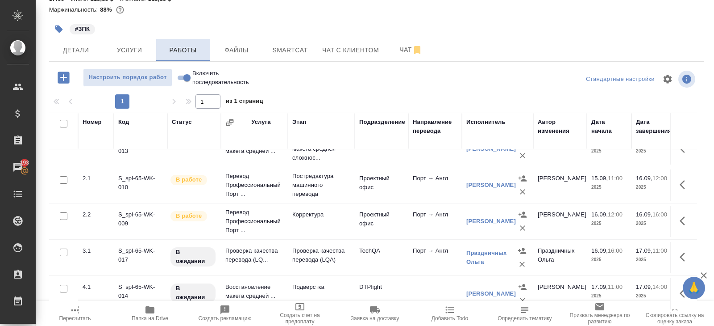
scroll to position [20, 0]
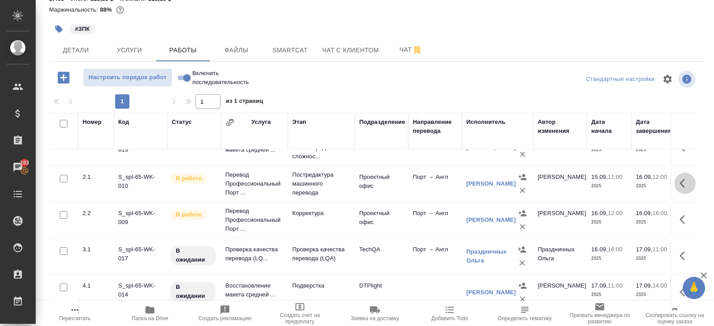
click at [683, 178] on icon "button" at bounding box center [685, 183] width 11 height 11
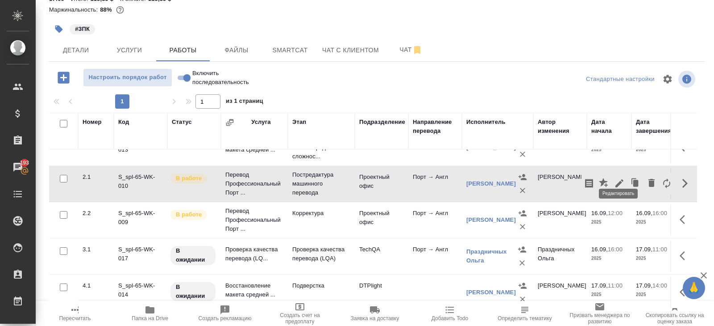
click at [617, 179] on icon "button" at bounding box center [620, 183] width 8 height 8
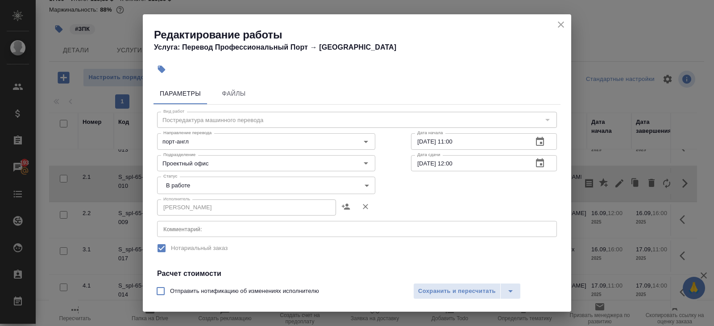
click at [201, 181] on body "🙏 .cls-1 fill:#fff; AWATERA Belyakova Yulia Клиенты Спецификации Заказы 193 Чат…" at bounding box center [357, 163] width 714 height 326
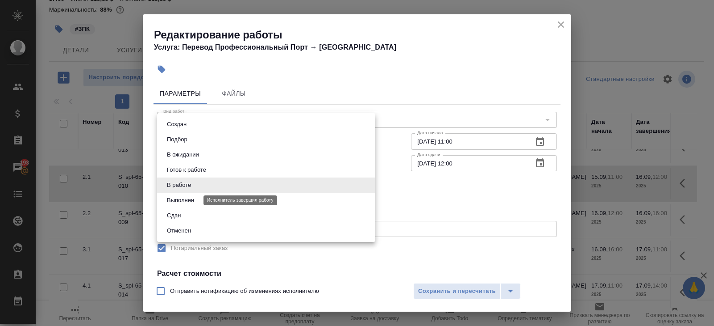
click at [189, 200] on button "Выполнен" at bounding box center [180, 200] width 33 height 10
type input "completed"
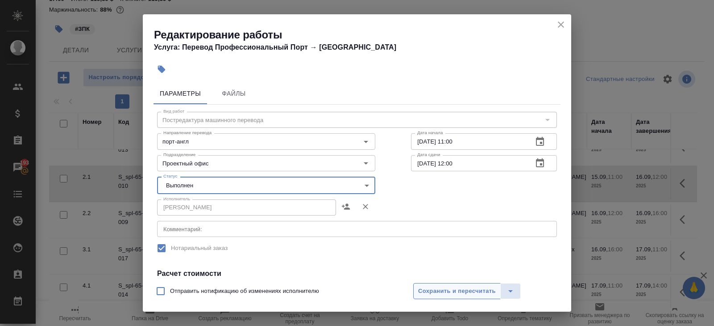
click at [449, 294] on span "Сохранить и пересчитать" at bounding box center [457, 291] width 78 height 10
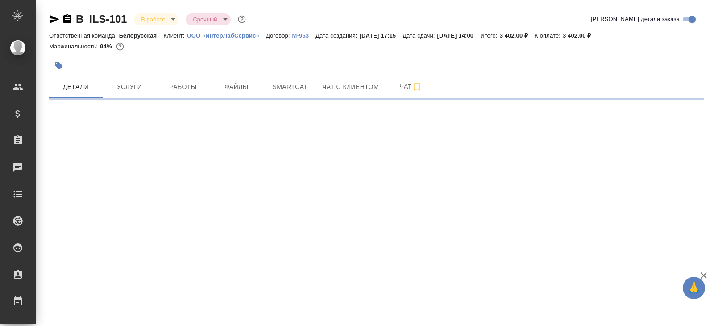
select select "RU"
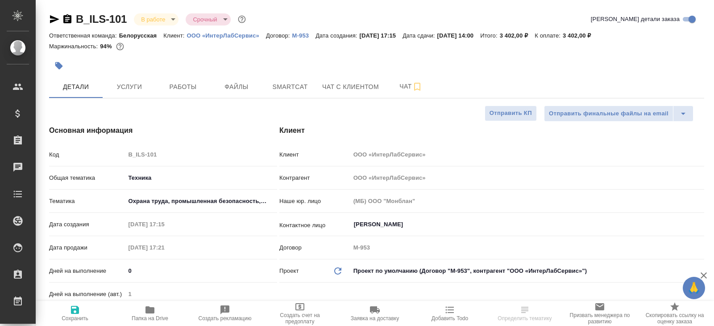
type textarea "x"
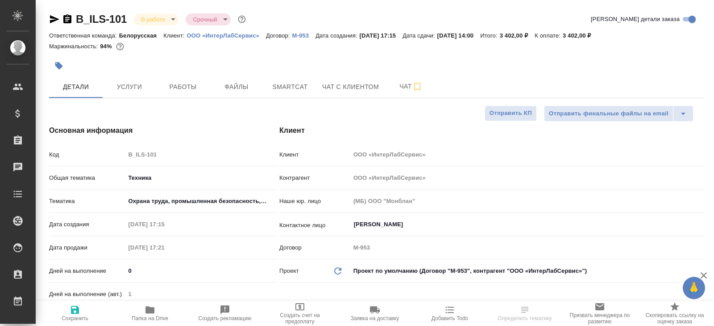
type textarea "x"
click at [133, 90] on span "Услуги" at bounding box center [129, 86] width 43 height 11
click at [174, 87] on span "Работы" at bounding box center [183, 86] width 43 height 11
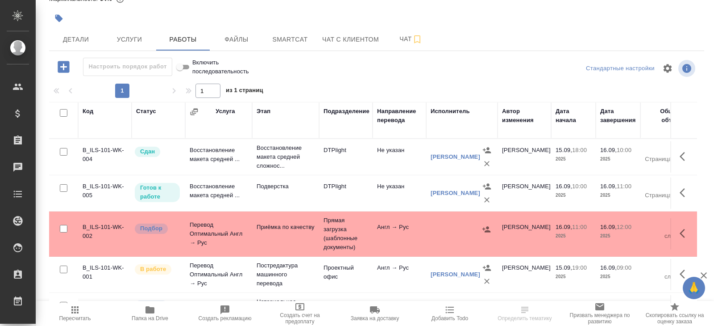
scroll to position [24, 0]
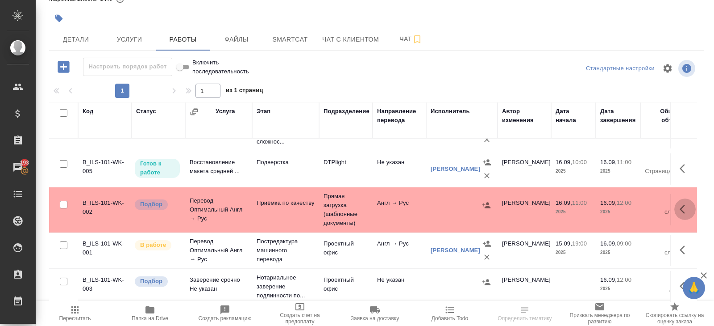
click at [680, 208] on icon "button" at bounding box center [685, 209] width 11 height 11
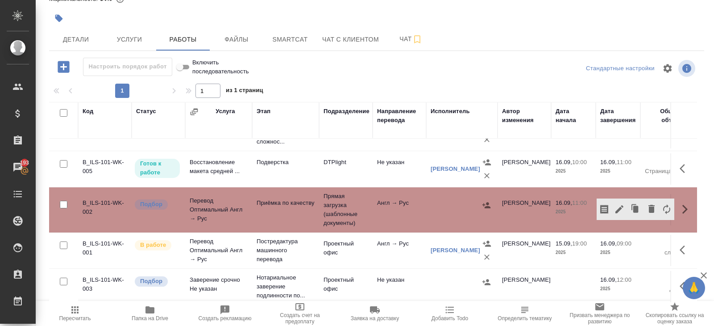
click at [564, 65] on div "Стандартные настройки" at bounding box center [591, 68] width 211 height 21
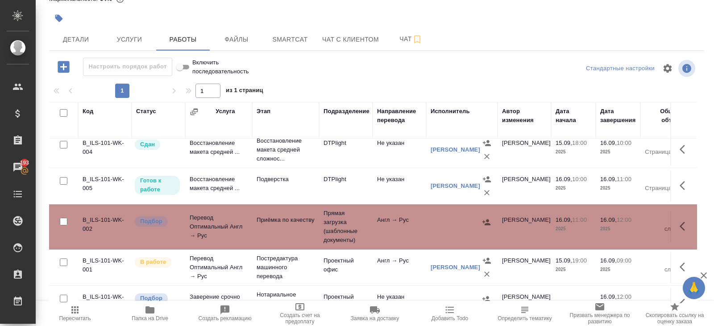
scroll to position [1, 0]
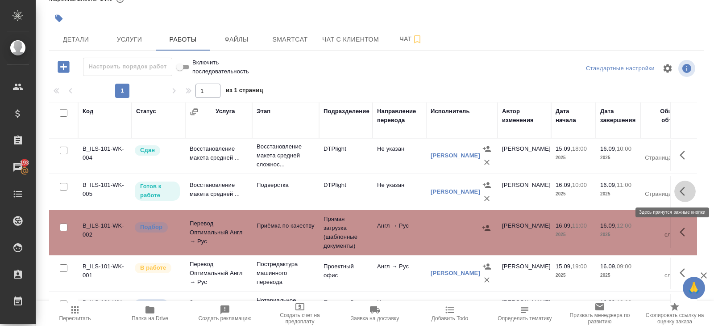
click at [685, 190] on icon "button" at bounding box center [685, 191] width 11 height 11
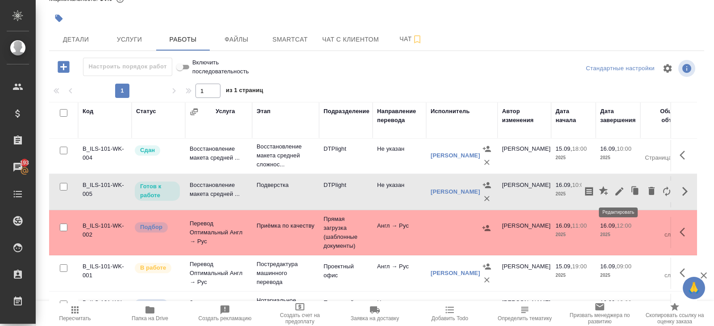
click at [623, 190] on icon "button" at bounding box center [619, 191] width 11 height 11
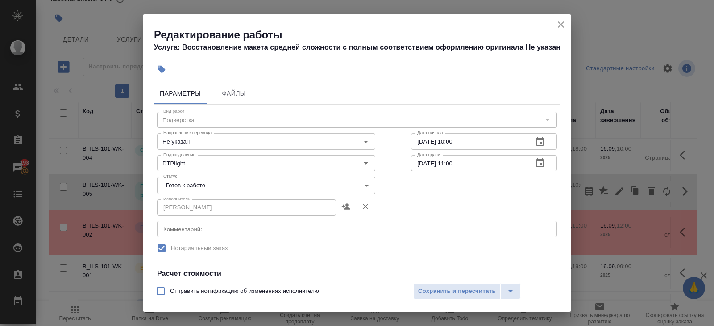
click at [543, 143] on icon "button" at bounding box center [540, 141] width 11 height 11
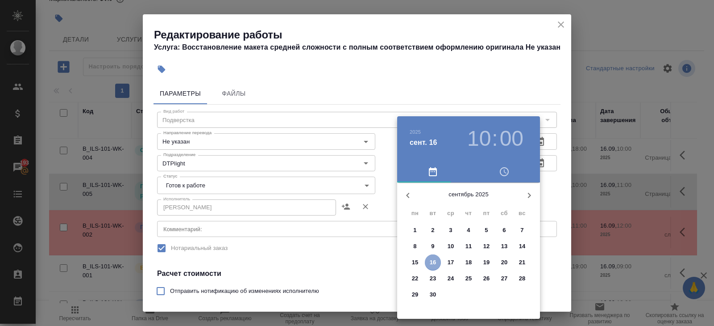
click at [435, 257] on button "16" at bounding box center [433, 262] width 16 height 16
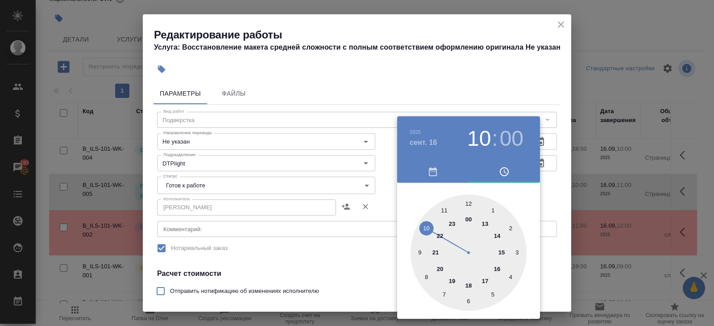
click at [446, 210] on div at bounding box center [469, 252] width 116 height 116
type input "16.09.2025 11:00"
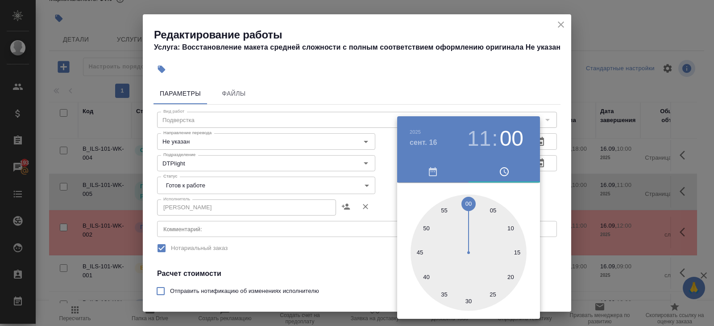
click at [544, 171] on div at bounding box center [357, 163] width 714 height 326
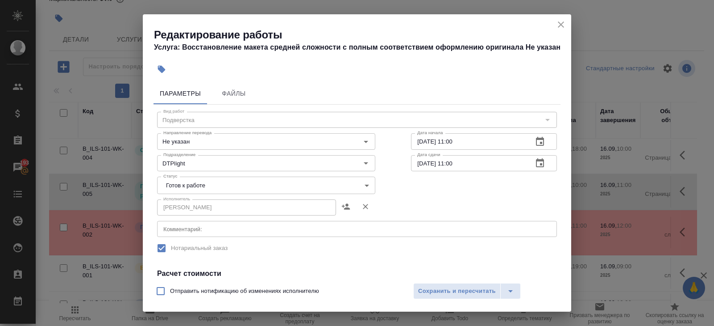
click at [539, 162] on icon "button" at bounding box center [540, 163] width 11 height 11
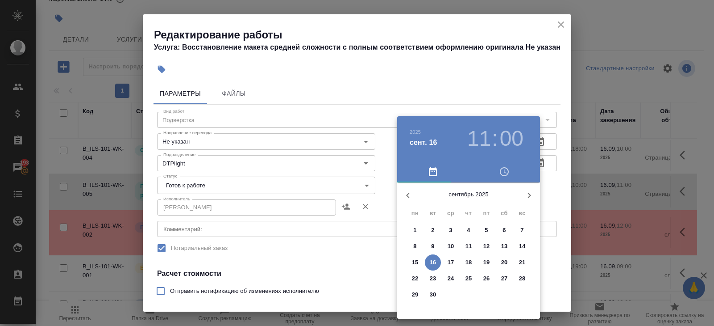
click at [433, 260] on p "16" at bounding box center [433, 262] width 7 height 9
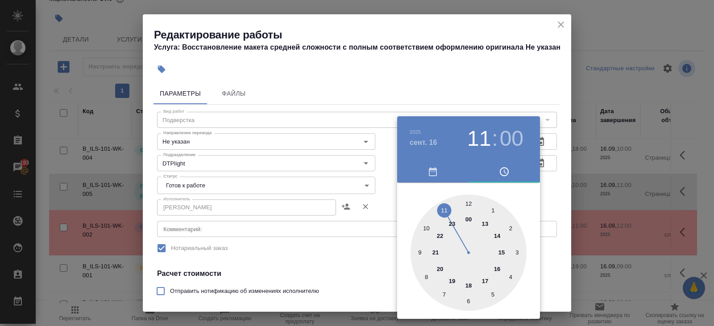
type input "16.09.2025 12:00"
click at [468, 201] on div at bounding box center [469, 252] width 116 height 116
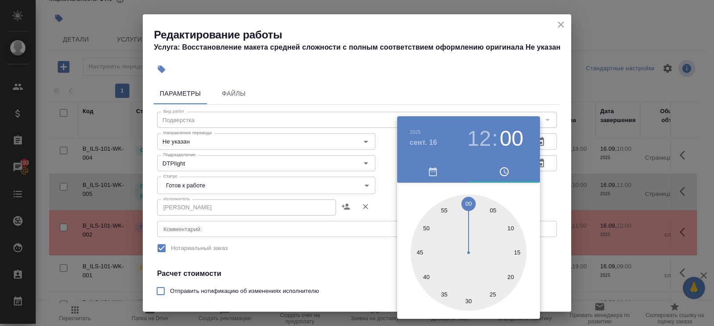
drag, startPoint x: 376, startPoint y: 214, endPoint x: 381, endPoint y: 218, distance: 6.6
click at [376, 214] on div at bounding box center [357, 163] width 714 height 326
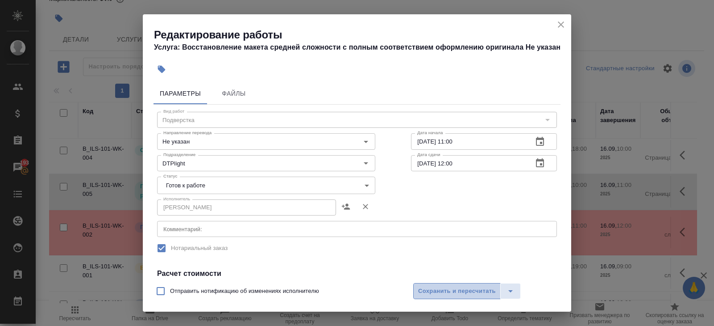
click at [433, 288] on span "Сохранить и пересчитать" at bounding box center [457, 291] width 78 height 10
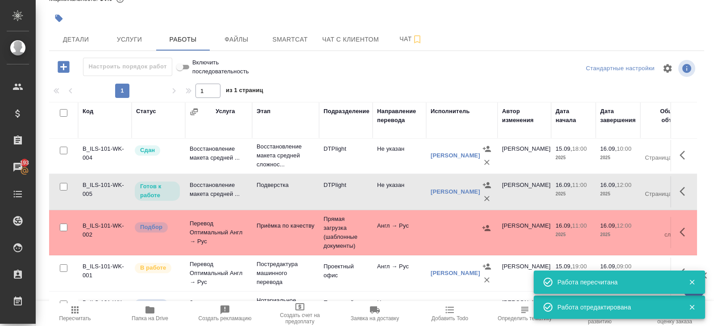
drag, startPoint x: 683, startPoint y: 186, endPoint x: 677, endPoint y: 187, distance: 5.8
click at [683, 187] on icon "button" at bounding box center [685, 191] width 11 height 11
click at [621, 189] on icon "button" at bounding box center [620, 191] width 8 height 8
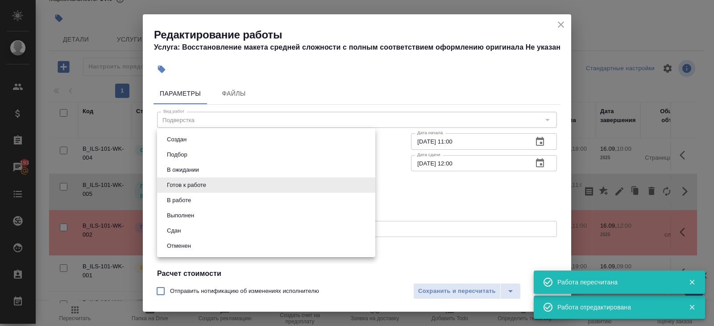
click at [174, 190] on body "🙏 .cls-1 fill:#fff; AWATERA Belyakova Yulia Клиенты Спецификации Заказы 193 Чат…" at bounding box center [357, 163] width 714 height 326
click at [180, 170] on button "В ожидании" at bounding box center [183, 170] width 38 height 10
type input "pending"
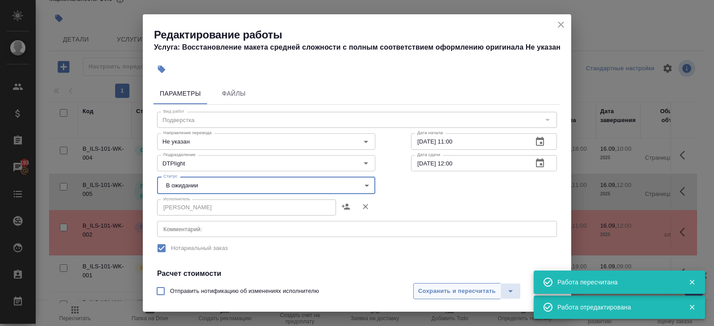
click at [424, 288] on span "Сохранить и пересчитать" at bounding box center [457, 291] width 78 height 10
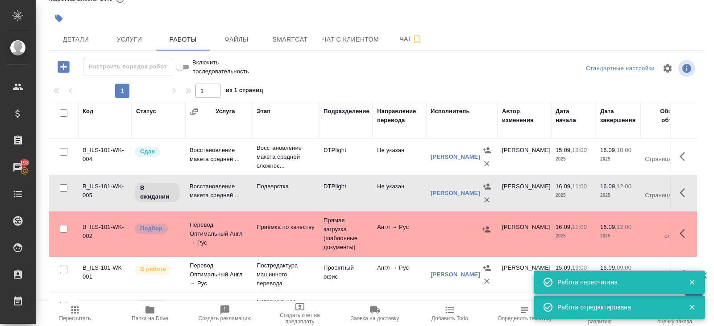
scroll to position [24, 0]
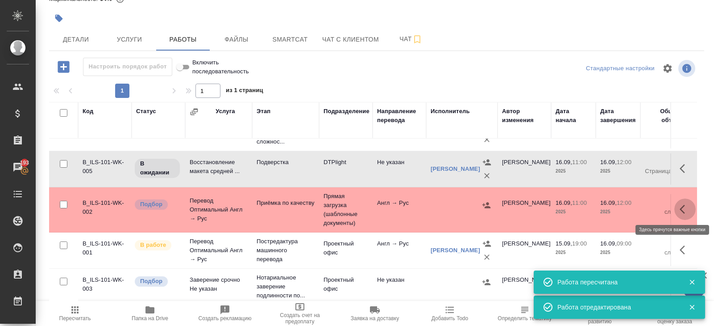
click at [688, 207] on icon "button" at bounding box center [685, 209] width 11 height 11
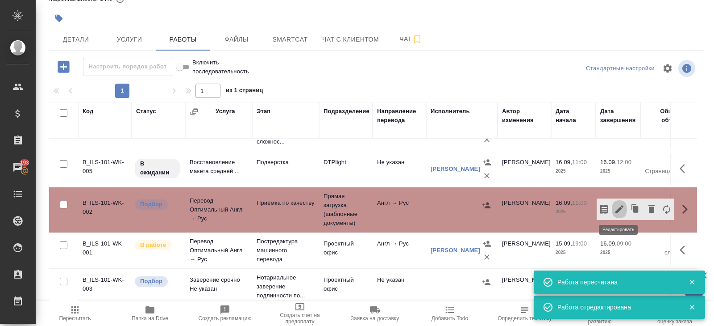
click at [621, 207] on icon "button" at bounding box center [620, 209] width 8 height 8
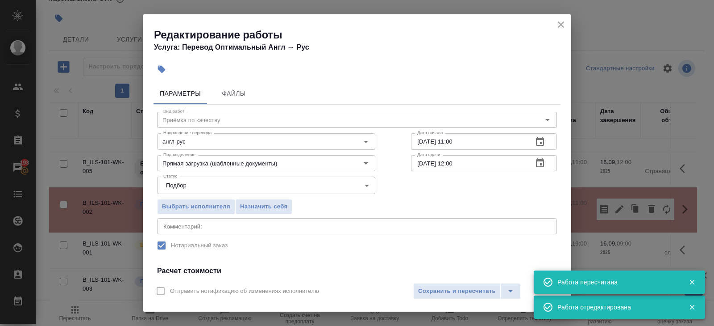
click at [542, 144] on icon "button" at bounding box center [540, 141] width 11 height 11
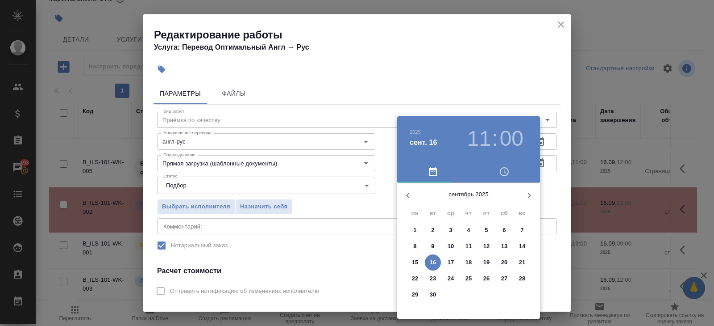
click at [434, 262] on p "16" at bounding box center [433, 262] width 7 height 9
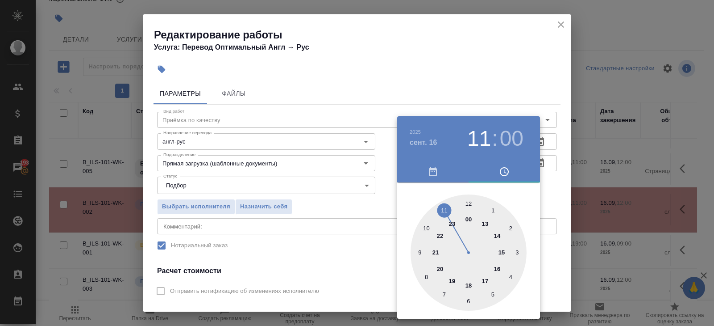
type input "16.09.2025 13:00"
click at [486, 224] on div at bounding box center [469, 252] width 116 height 116
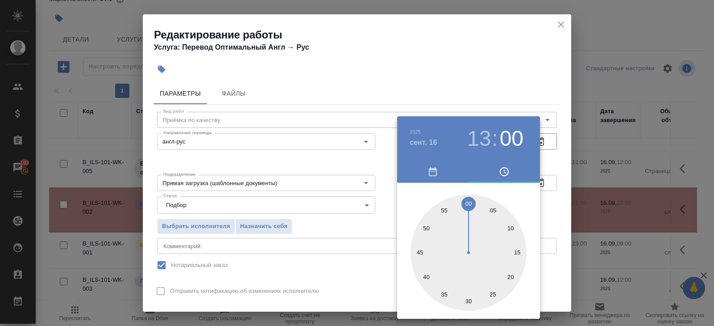
click at [584, 156] on div at bounding box center [357, 163] width 714 height 326
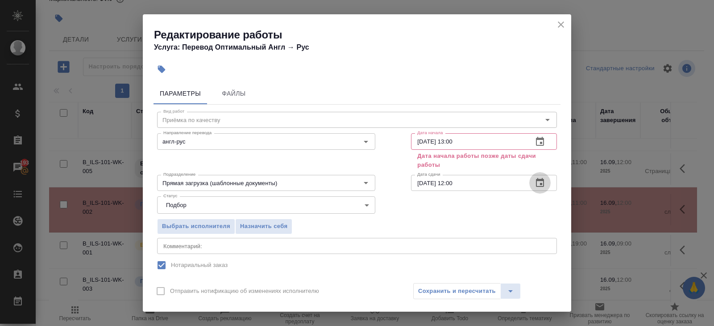
click at [539, 183] on icon "button" at bounding box center [540, 182] width 11 height 11
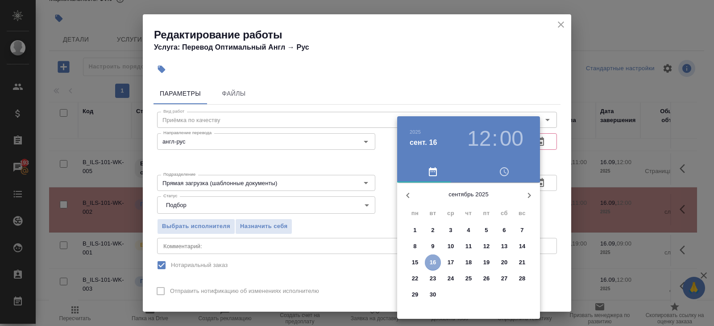
click at [435, 263] on p "16" at bounding box center [433, 262] width 7 height 9
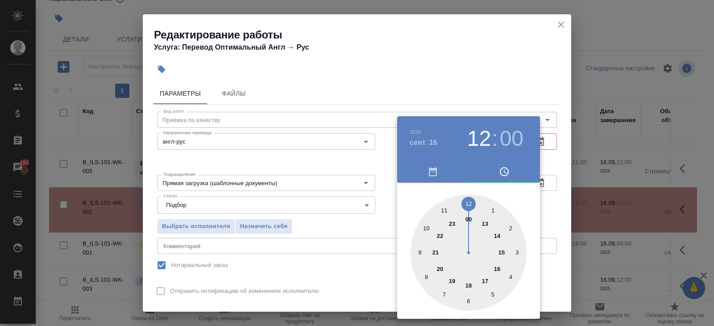
type input "16.09.2025 14:00"
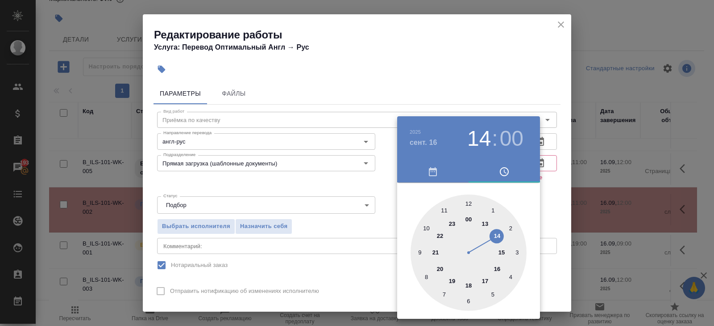
click at [496, 236] on div at bounding box center [469, 252] width 116 height 116
click at [329, 250] on div at bounding box center [357, 163] width 714 height 326
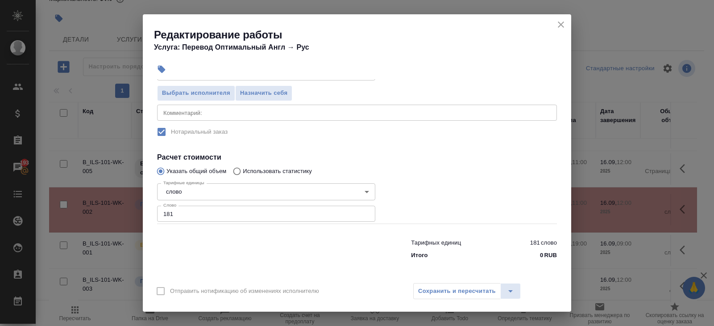
scroll to position [0, 0]
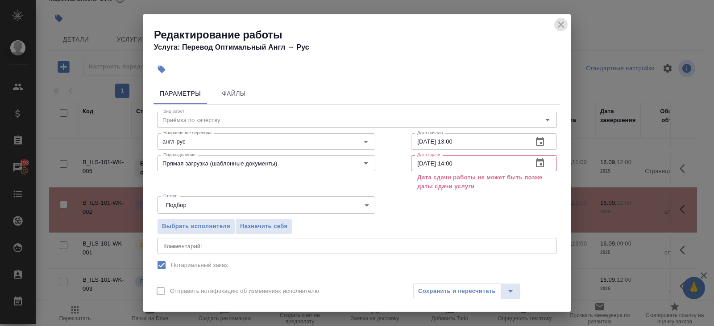
click at [562, 26] on icon "close" at bounding box center [561, 24] width 11 height 11
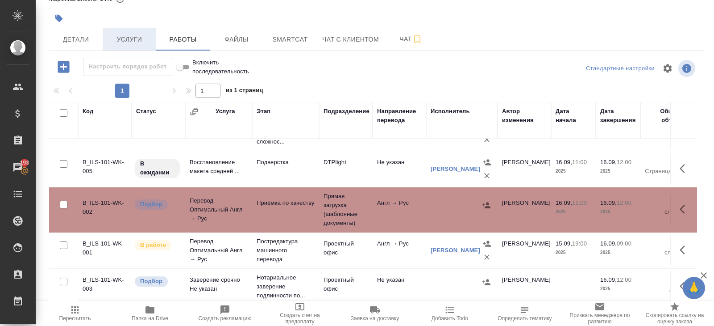
click at [151, 41] on button "Услуги" at bounding box center [130, 39] width 54 height 22
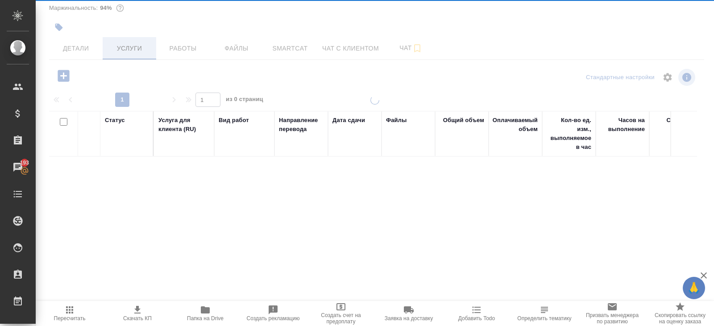
scroll to position [38, 0]
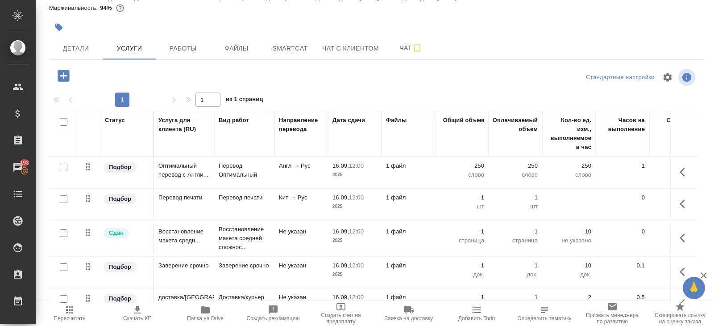
click at [65, 118] on input "checkbox" at bounding box center [64, 122] width 8 height 8
checkbox input "true"
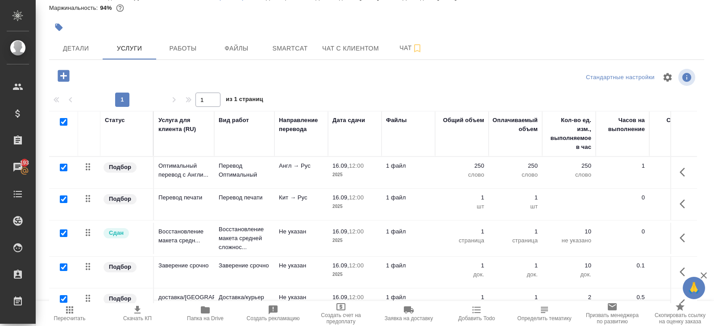
checkbox input "true"
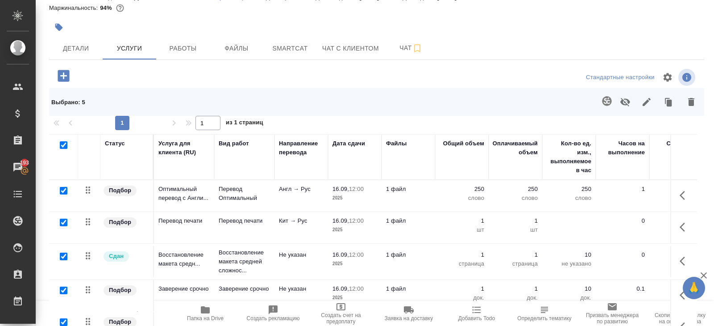
scroll to position [0, 0]
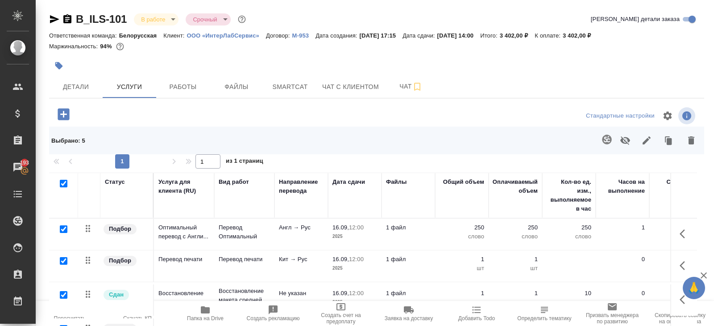
click at [648, 135] on icon "button" at bounding box center [647, 140] width 11 height 11
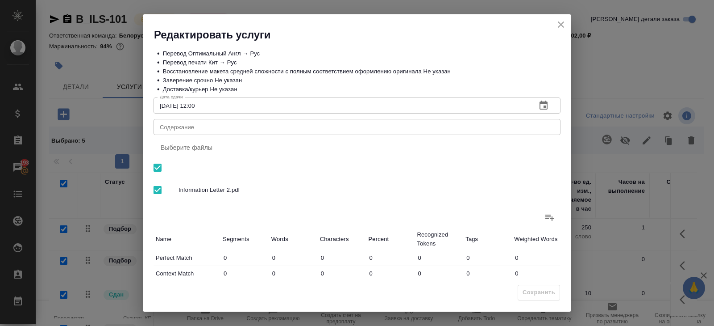
click at [547, 105] on icon "button" at bounding box center [544, 104] width 8 height 9
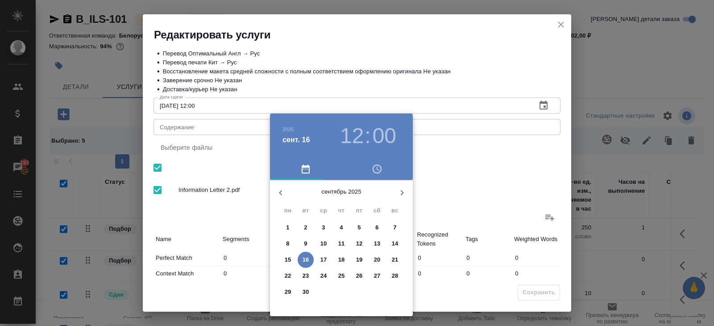
click at [307, 255] on p "16" at bounding box center [306, 259] width 7 height 9
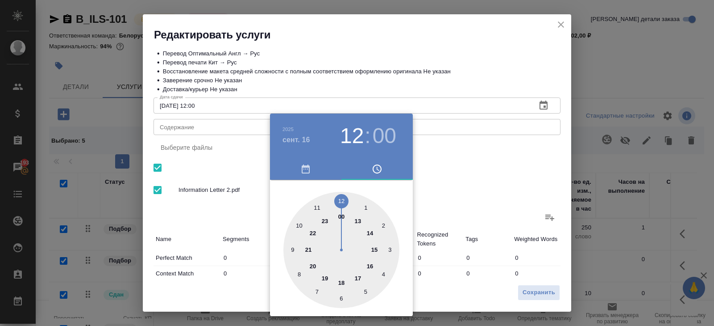
type input "16.09.2025 14:00"
click at [371, 233] on div at bounding box center [342, 250] width 116 height 116
click at [475, 188] on div at bounding box center [357, 163] width 714 height 326
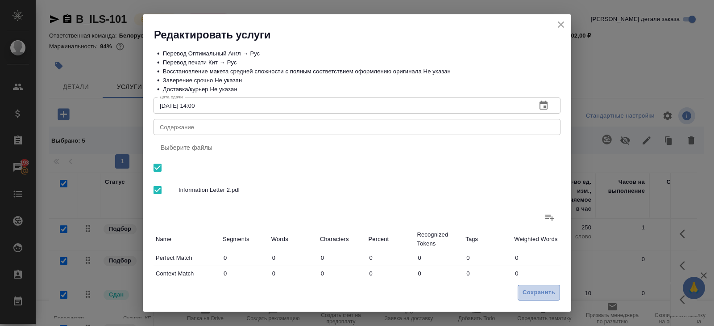
click at [522, 291] on button "Сохранить" at bounding box center [539, 292] width 42 height 16
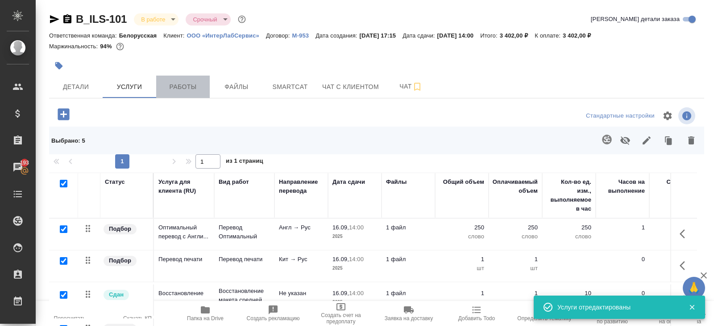
click at [195, 82] on span "Работы" at bounding box center [183, 86] width 43 height 11
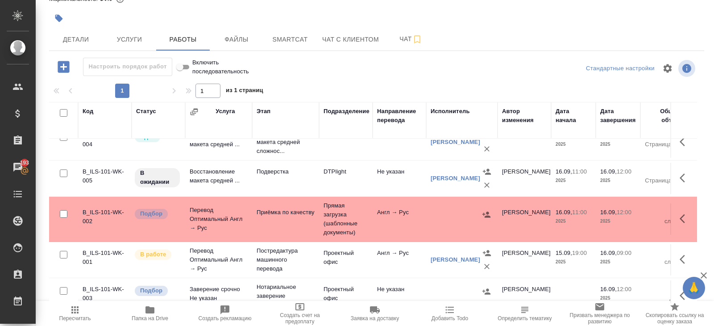
scroll to position [18, 0]
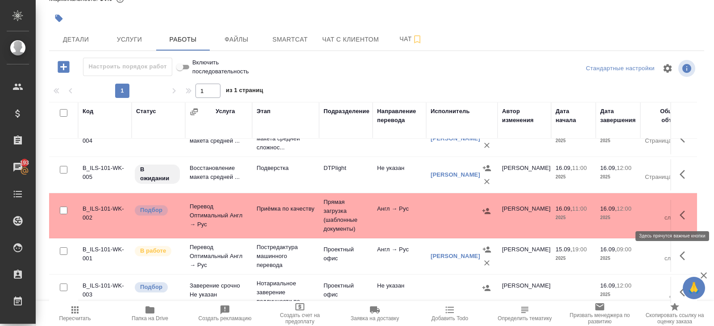
click at [678, 217] on button "button" at bounding box center [685, 214] width 21 height 21
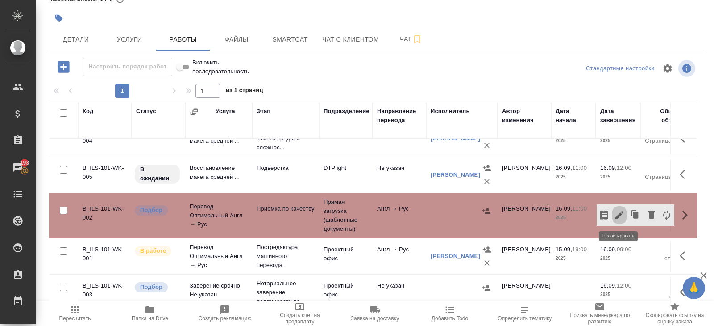
click at [621, 217] on icon "button" at bounding box center [619, 214] width 11 height 11
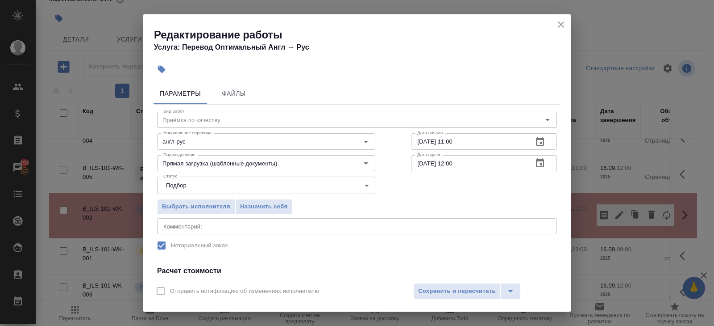
click at [537, 162] on icon "button" at bounding box center [540, 163] width 11 height 11
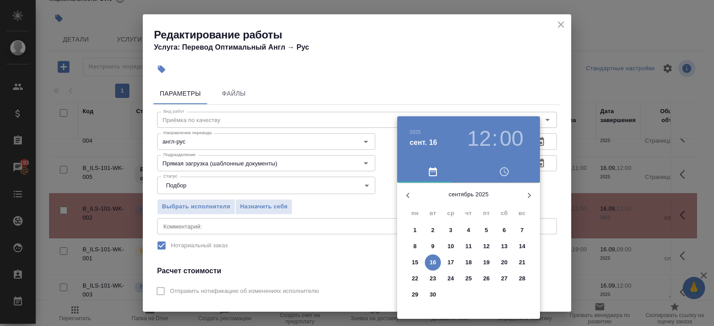
click at [434, 263] on p "16" at bounding box center [433, 262] width 7 height 9
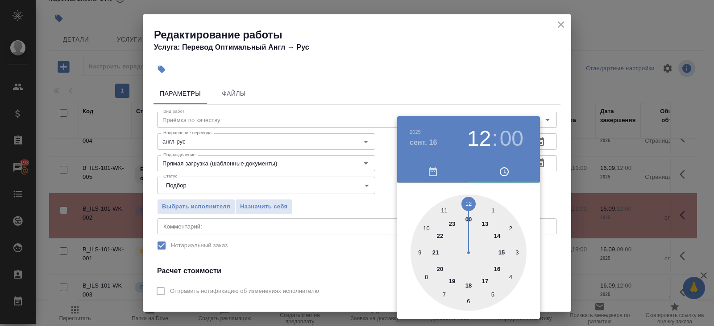
click at [497, 232] on div at bounding box center [469, 252] width 116 height 116
type input "16.09.2025 14:00"
drag, startPoint x: 541, startPoint y: 197, endPoint x: 541, endPoint y: 185, distance: 12.5
click at [541, 197] on div at bounding box center [357, 163] width 714 height 326
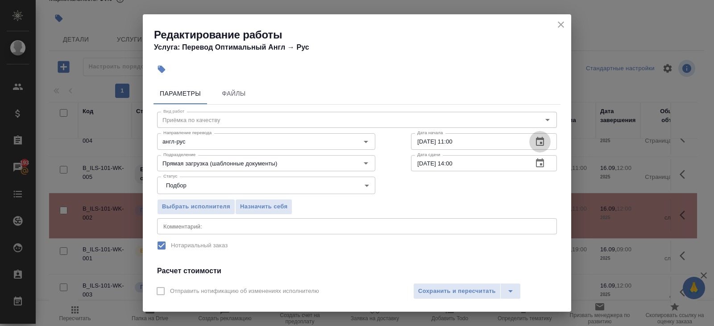
click at [540, 144] on icon "button" at bounding box center [540, 141] width 11 height 11
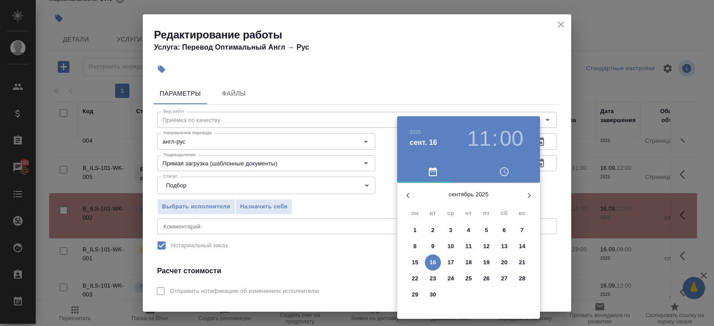
click at [436, 263] on p "16" at bounding box center [433, 262] width 7 height 9
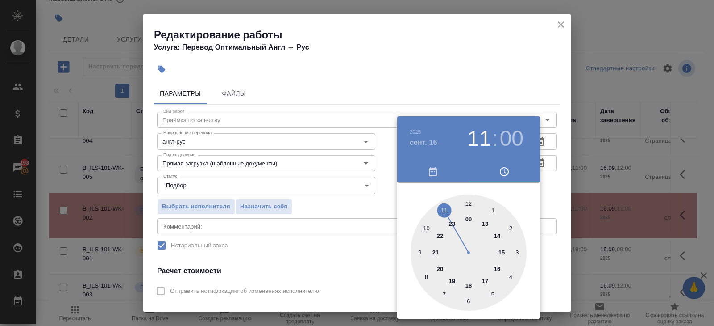
click at [488, 222] on div at bounding box center [469, 252] width 116 height 116
type input "16.09.2025 13:00"
click at [377, 223] on div at bounding box center [357, 163] width 714 height 326
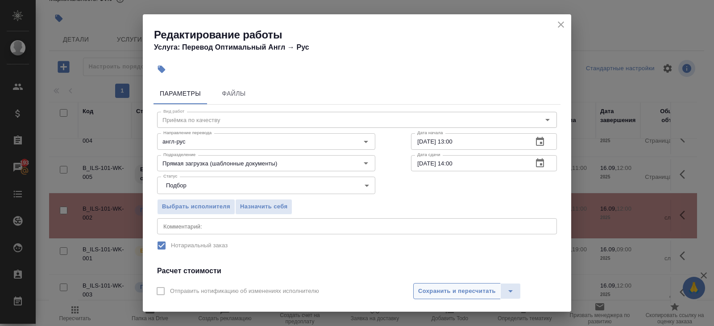
click at [451, 283] on button "Сохранить и пересчитать" at bounding box center [457, 291] width 88 height 16
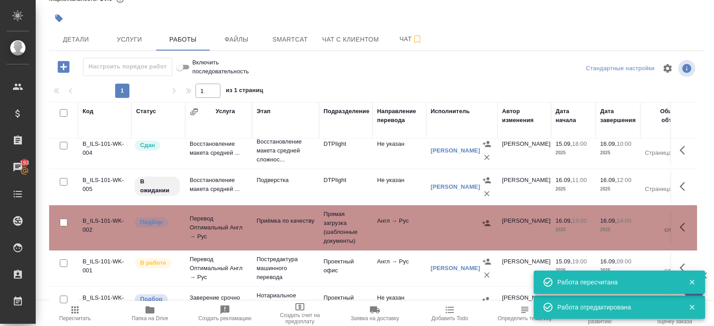
scroll to position [0, 0]
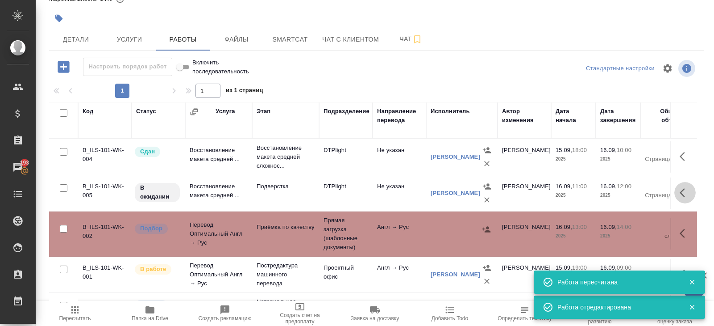
click at [680, 192] on icon "button" at bounding box center [685, 192] width 11 height 11
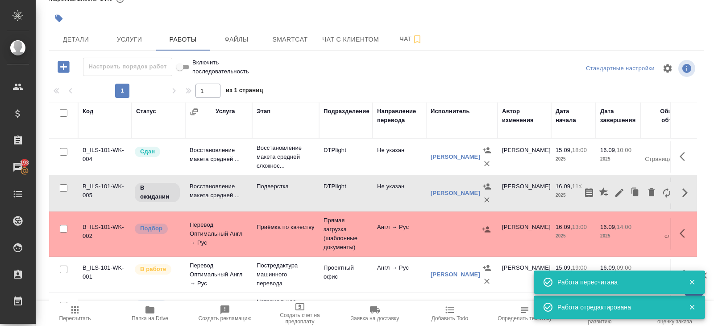
click at [621, 191] on icon "button" at bounding box center [620, 192] width 8 height 8
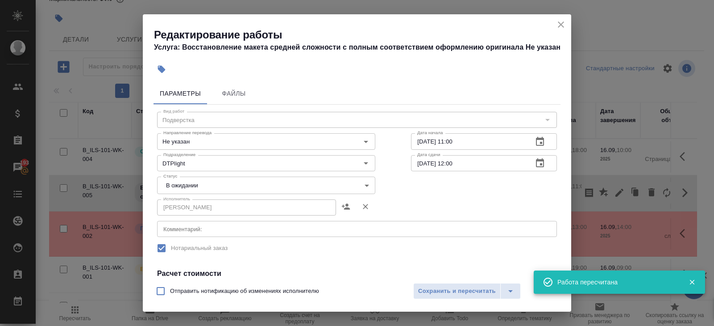
click at [539, 146] on button "button" at bounding box center [540, 141] width 21 height 21
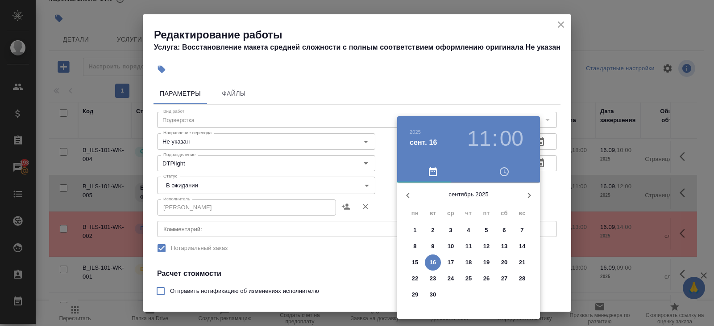
click at [431, 262] on p "16" at bounding box center [433, 262] width 7 height 9
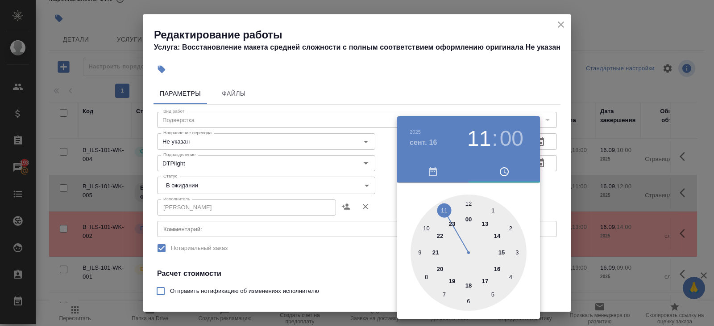
click at [484, 222] on div at bounding box center [469, 252] width 116 height 116
type input "16.09.2025 13:00"
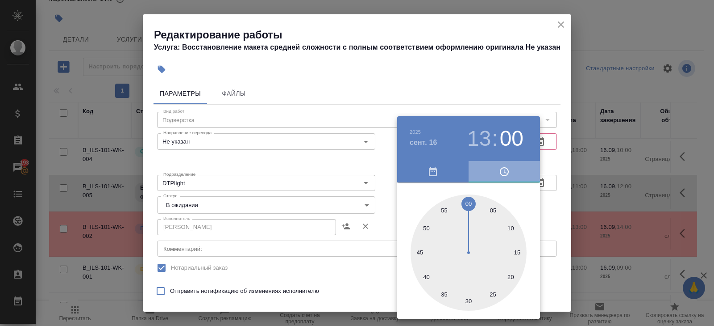
click at [540, 180] on button "button" at bounding box center [504, 171] width 71 height 21
click at [544, 181] on div at bounding box center [357, 163] width 714 height 326
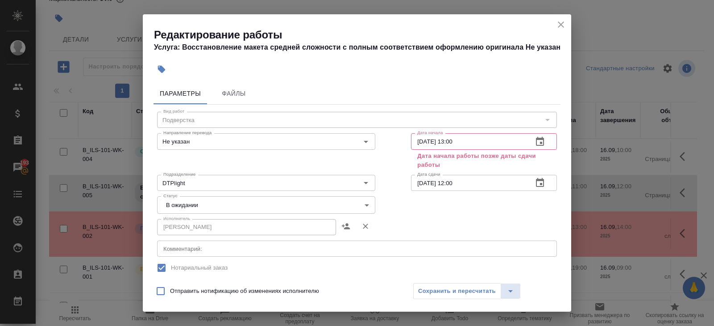
click at [539, 184] on icon "button" at bounding box center [540, 182] width 11 height 11
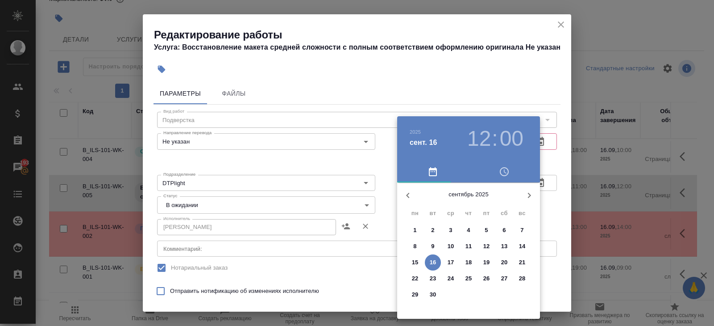
click at [436, 257] on button "16" at bounding box center [433, 262] width 16 height 16
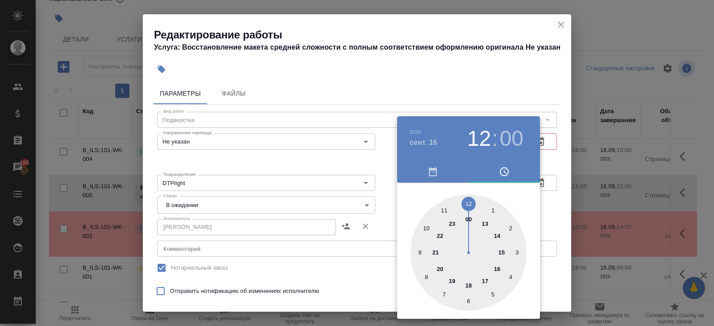
type input "16.09.2025 13:00"
click at [486, 225] on div at bounding box center [469, 252] width 116 height 116
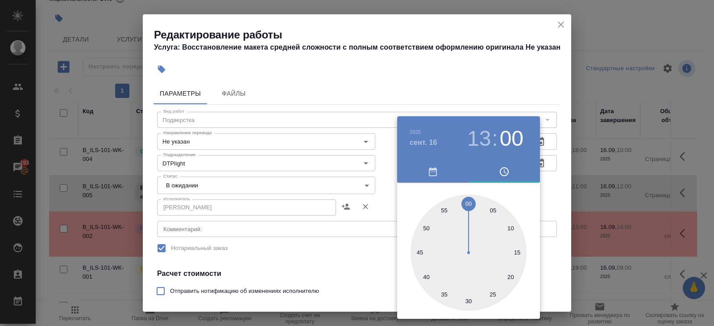
click at [546, 154] on div at bounding box center [357, 163] width 714 height 326
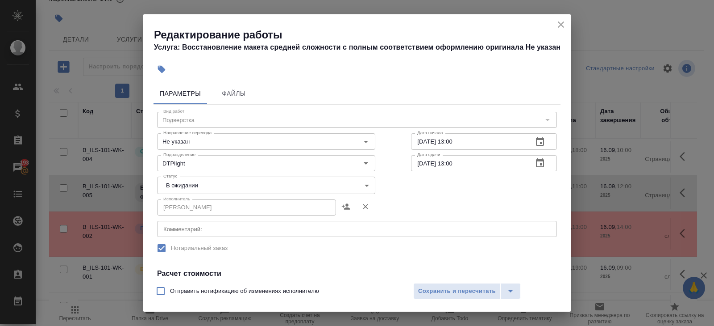
click at [539, 142] on icon "button" at bounding box center [540, 141] width 11 height 11
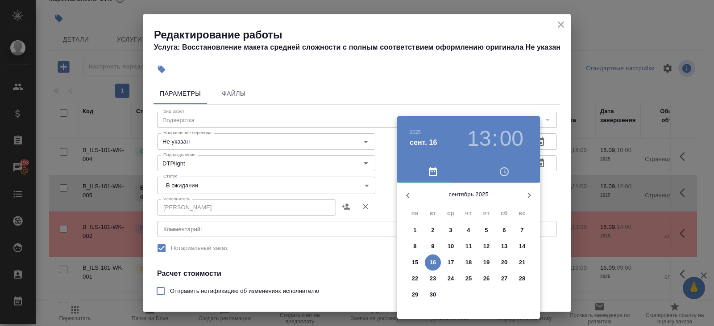
click at [434, 262] on p "16" at bounding box center [433, 262] width 7 height 9
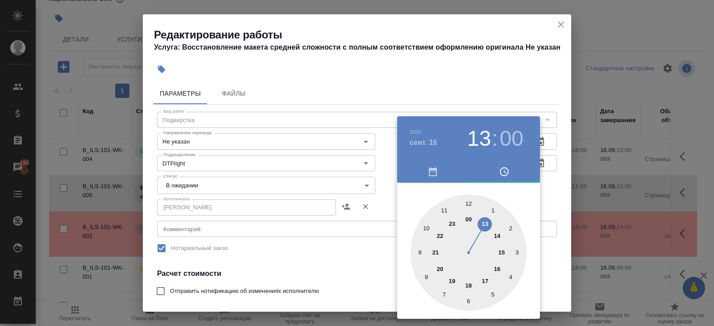
type input "16.09.2025 12:00"
click at [471, 201] on div at bounding box center [469, 252] width 116 height 116
click at [377, 228] on div at bounding box center [357, 163] width 714 height 326
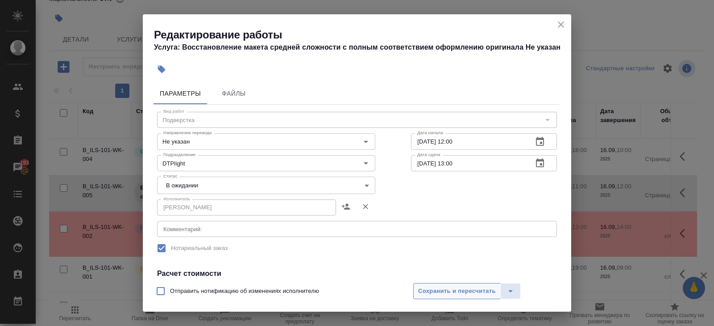
click at [421, 292] on span "Сохранить и пересчитать" at bounding box center [457, 291] width 78 height 10
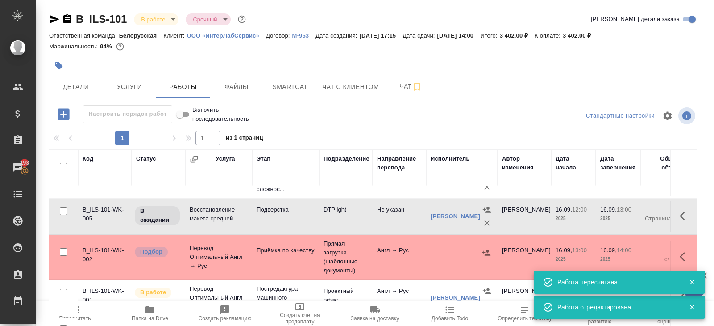
scroll to position [47, 0]
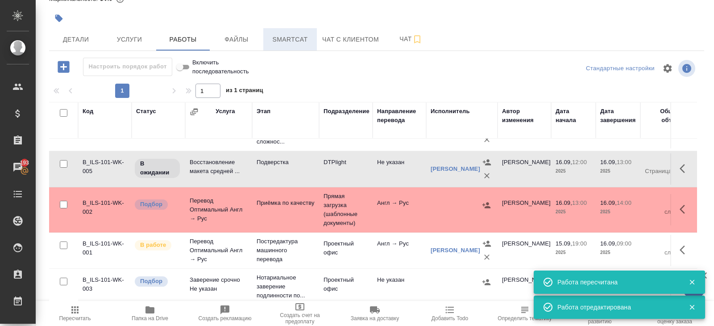
click at [271, 43] on span "Smartcat" at bounding box center [290, 39] width 43 height 11
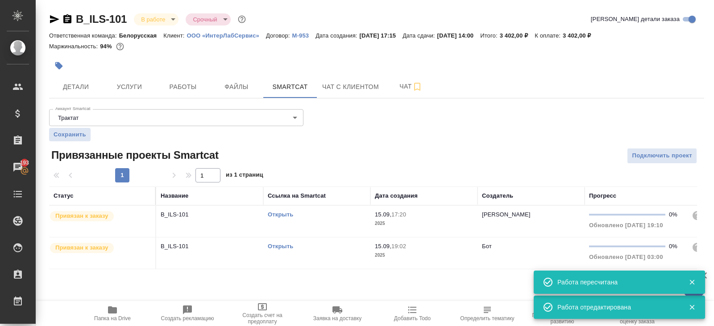
click at [278, 245] on link "Открыть" at bounding box center [280, 245] width 25 height 7
click at [182, 83] on span "Работы" at bounding box center [183, 86] width 43 height 11
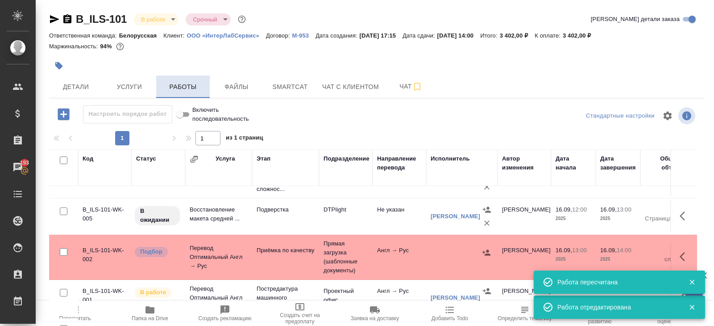
scroll to position [47, 0]
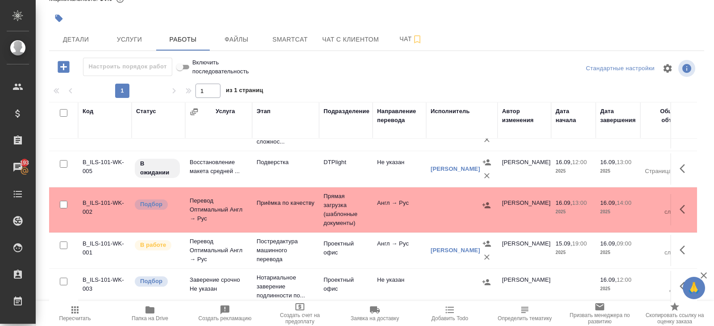
click at [684, 249] on icon "button" at bounding box center [685, 249] width 11 height 11
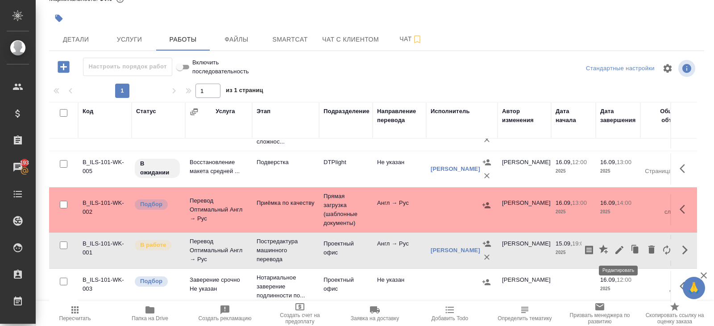
click at [615, 248] on icon "button" at bounding box center [619, 249] width 11 height 11
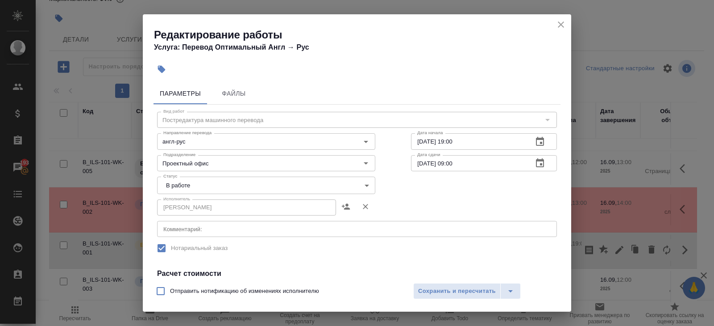
click at [188, 185] on body "🙏 .cls-1 fill:#fff; AWATERA Belyakova Yulia Клиенты Спецификации Заказы 193 Чат…" at bounding box center [357, 163] width 714 height 326
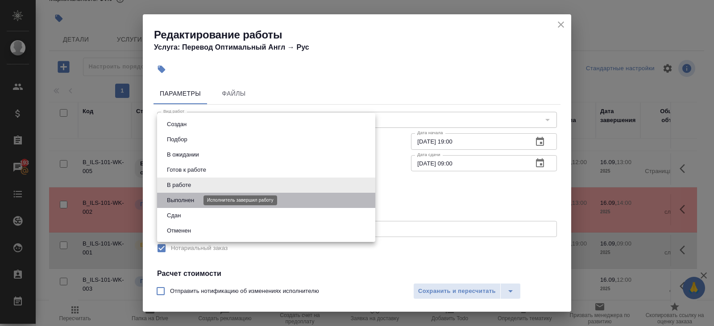
click at [189, 196] on button "Выполнен" at bounding box center [180, 200] width 33 height 10
type input "completed"
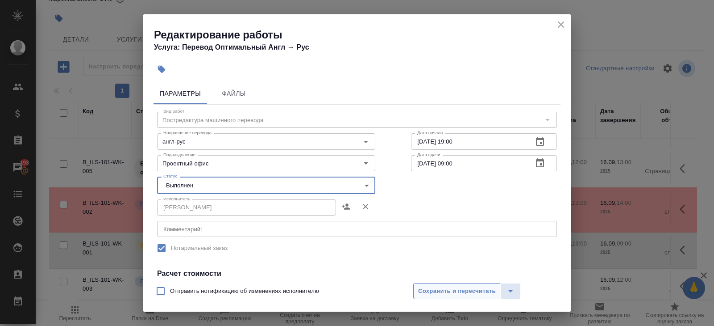
click at [438, 288] on span "Сохранить и пересчитать" at bounding box center [457, 291] width 78 height 10
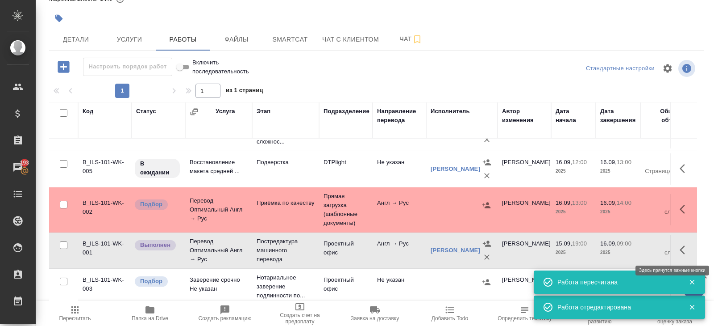
click at [683, 247] on icon "button" at bounding box center [685, 249] width 11 height 11
click at [632, 246] on icon "button" at bounding box center [634, 248] width 5 height 6
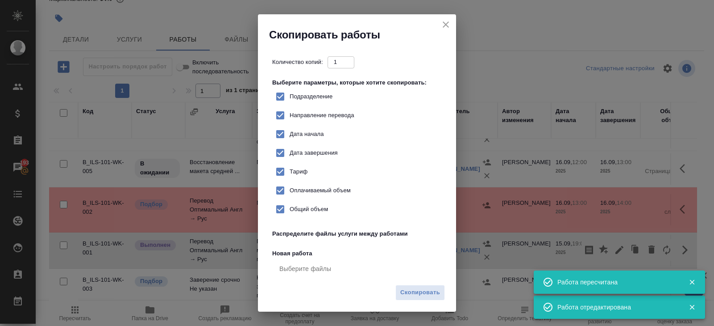
checkbox input "true"
click at [423, 294] on span "Скопировать" at bounding box center [421, 292] width 40 height 10
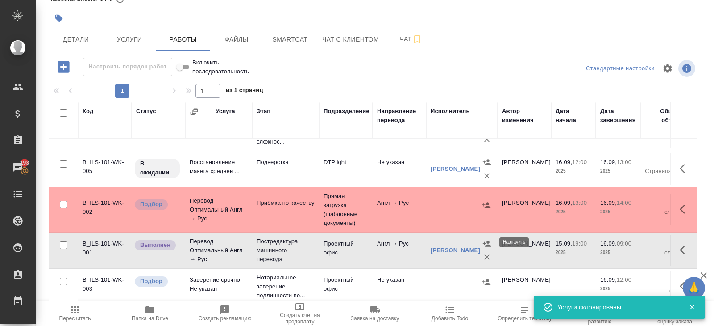
scroll to position [0, 0]
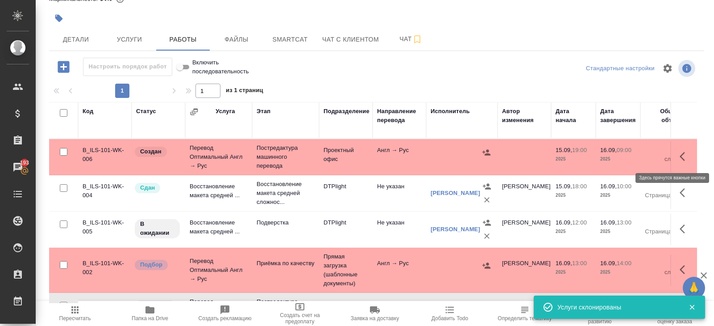
click at [683, 158] on icon "button" at bounding box center [682, 156] width 5 height 9
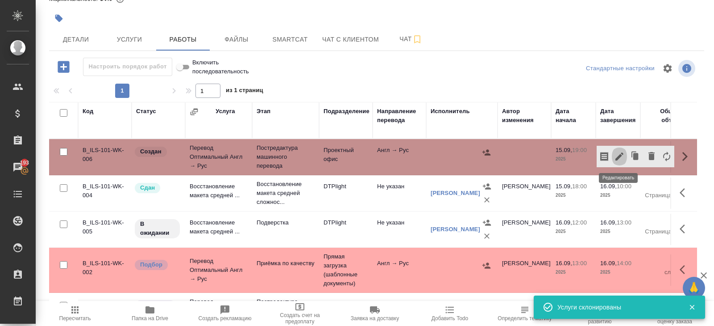
click at [620, 158] on icon "button" at bounding box center [619, 156] width 11 height 11
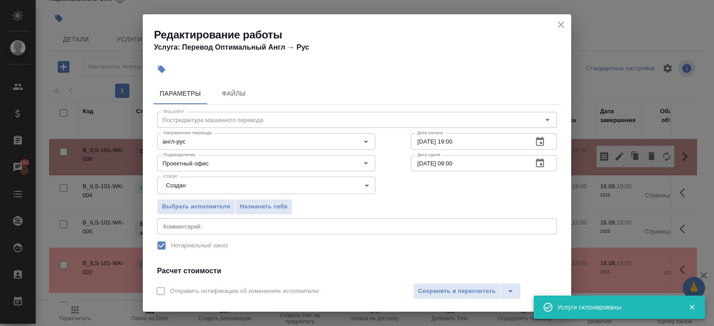
click at [535, 166] on icon "button" at bounding box center [540, 163] width 11 height 11
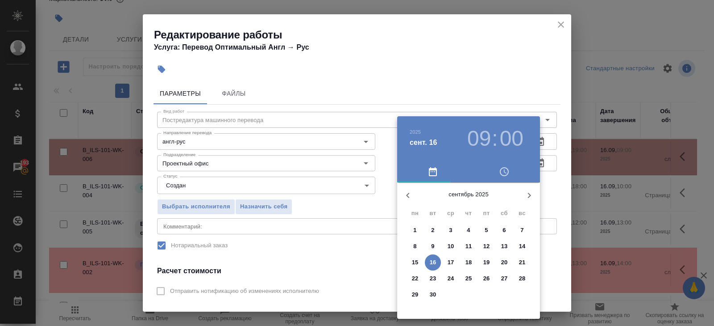
click at [431, 261] on p "16" at bounding box center [433, 262] width 7 height 9
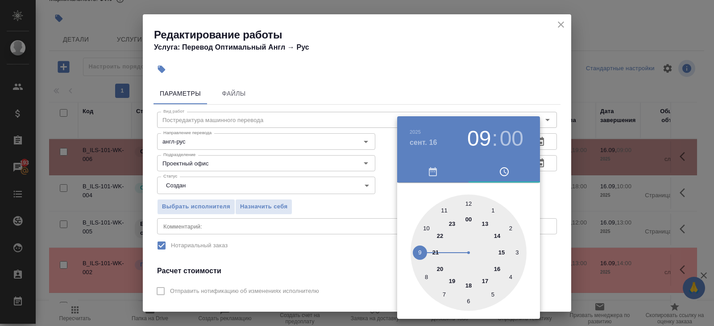
type input "16.09.2025 12:00"
click at [468, 205] on div at bounding box center [469, 252] width 116 height 116
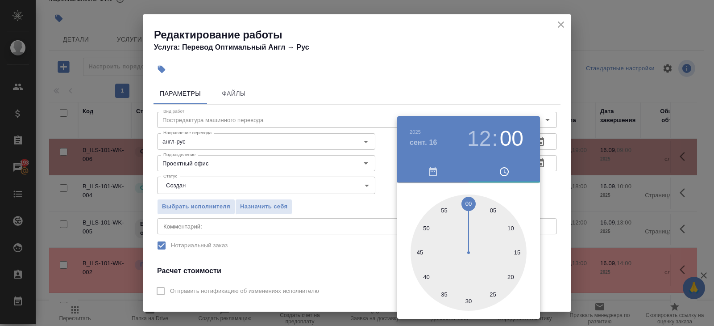
click at [373, 226] on div at bounding box center [357, 163] width 714 height 326
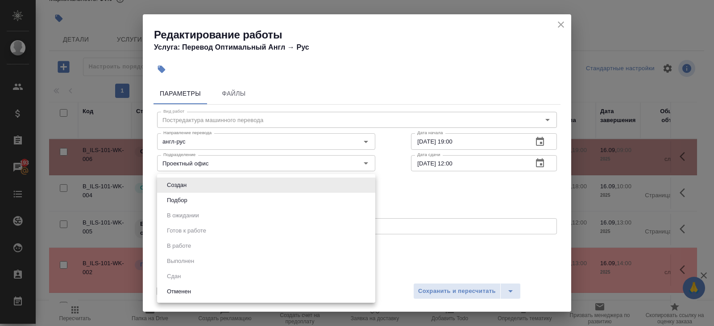
click at [294, 188] on body "🙏 .cls-1 fill:#fff; AWATERA Belyakova Yulia Клиенты Спецификации Заказы 193 Чат…" at bounding box center [357, 163] width 714 height 326
click at [217, 205] on li "Подбор" at bounding box center [266, 199] width 218 height 15
type input "recruiting"
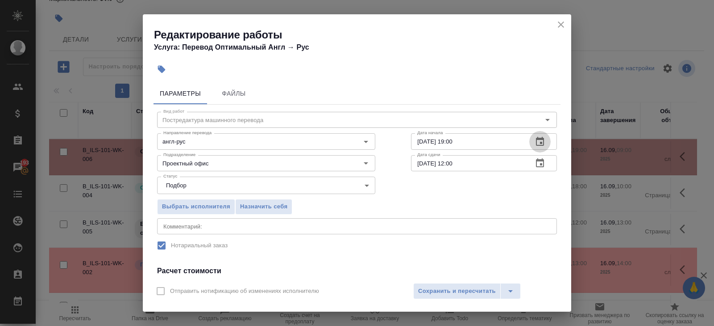
click at [536, 141] on icon "button" at bounding box center [540, 141] width 11 height 11
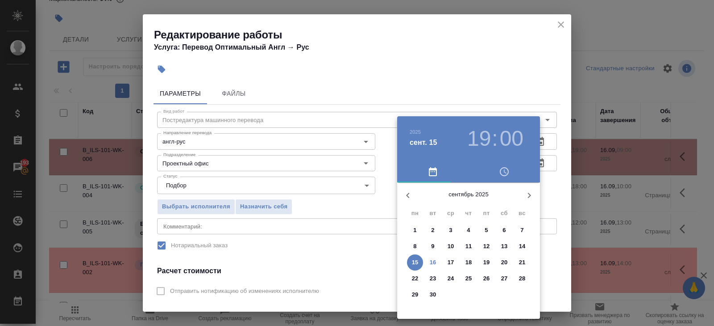
click at [434, 262] on p "16" at bounding box center [433, 262] width 7 height 9
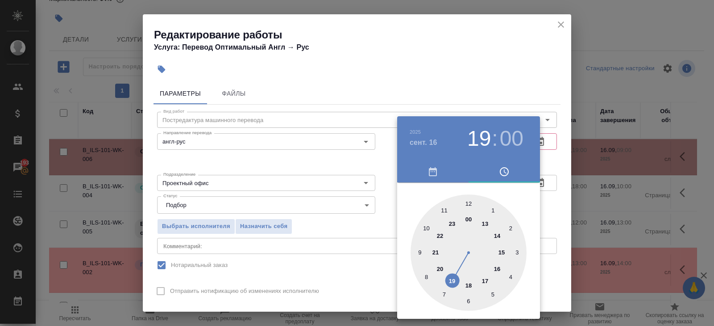
type input "16.09.2025 10:00"
click at [426, 225] on div at bounding box center [469, 252] width 116 height 116
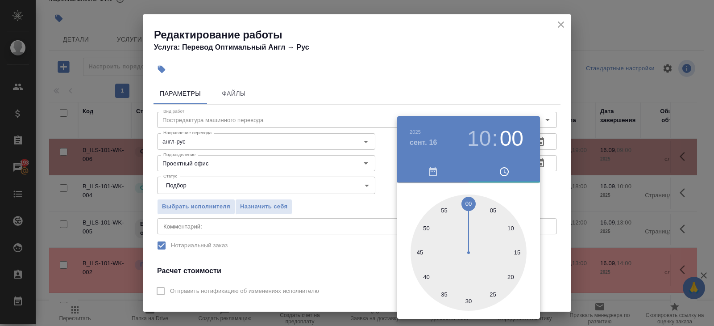
click at [354, 233] on div at bounding box center [357, 163] width 714 height 326
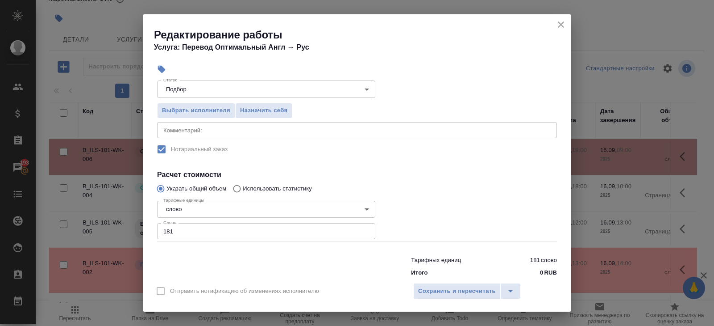
scroll to position [113, 0]
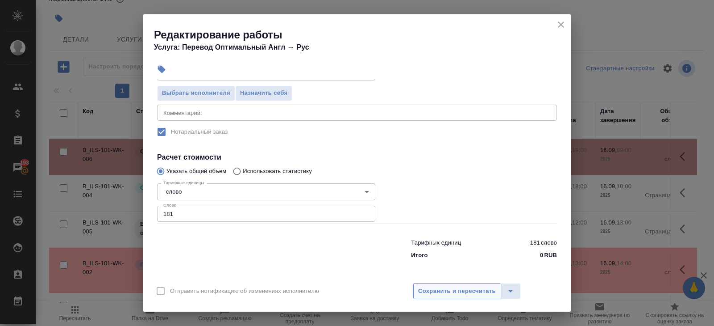
click at [438, 286] on span "Сохранить и пересчитать" at bounding box center [457, 291] width 78 height 10
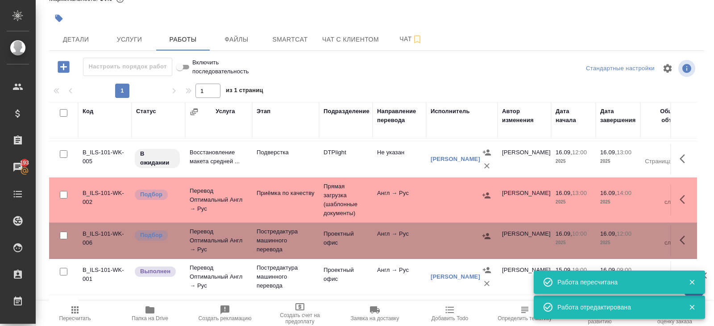
scroll to position [60, 0]
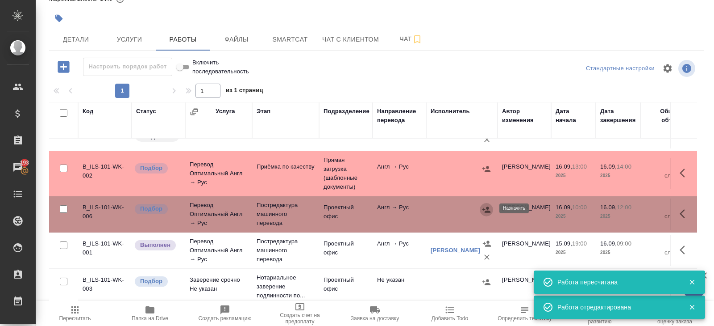
click at [487, 206] on icon "button" at bounding box center [487, 209] width 8 height 6
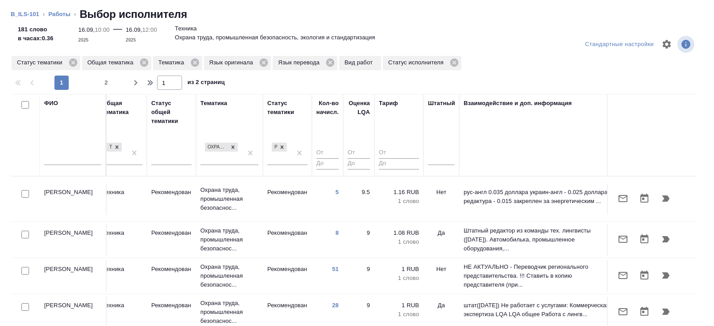
scroll to position [0, 611]
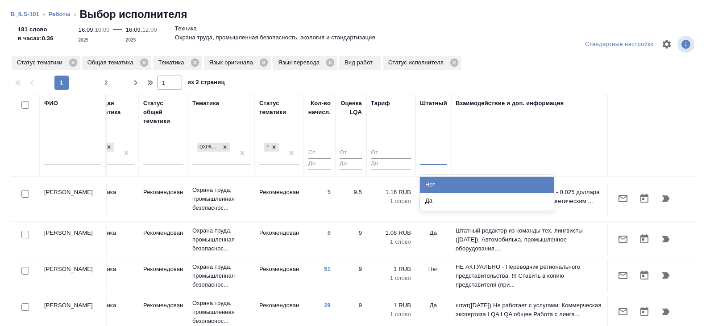
click at [433, 159] on div at bounding box center [433, 156] width 27 height 13
click at [433, 188] on div "Нет" at bounding box center [487, 184] width 134 height 16
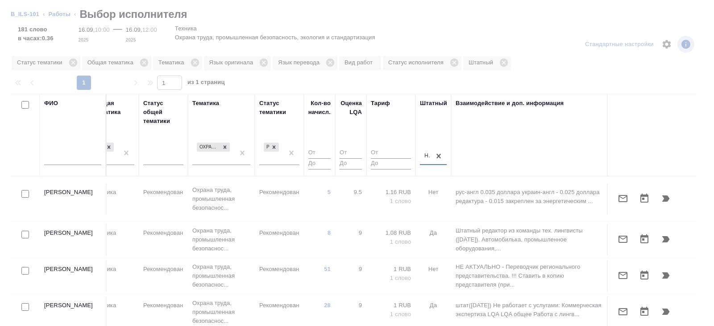
type input "-1"
click at [327, 152] on input "-1" at bounding box center [320, 152] width 22 height 11
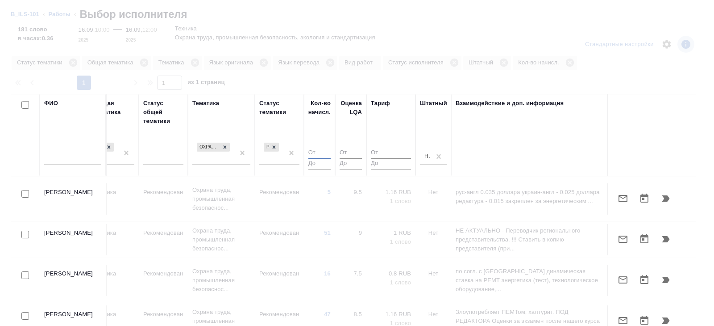
click at [326, 150] on input "number" at bounding box center [320, 152] width 22 height 11
type input "1"
click at [326, 150] on input "1" at bounding box center [320, 152] width 22 height 11
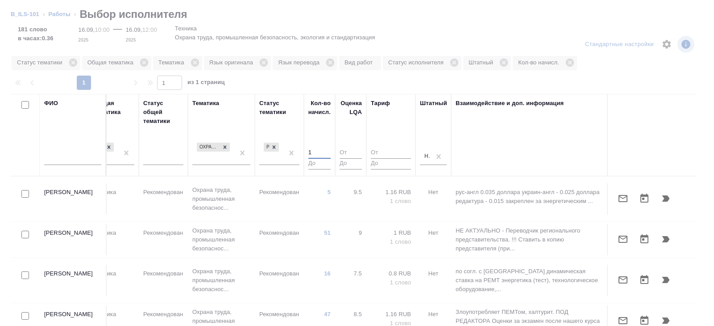
click at [26, 230] on input "checkbox" at bounding box center [25, 234] width 8 height 8
checkbox input "true"
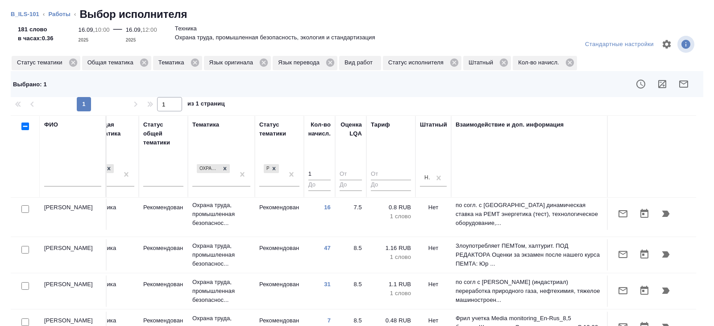
scroll to position [90, 611]
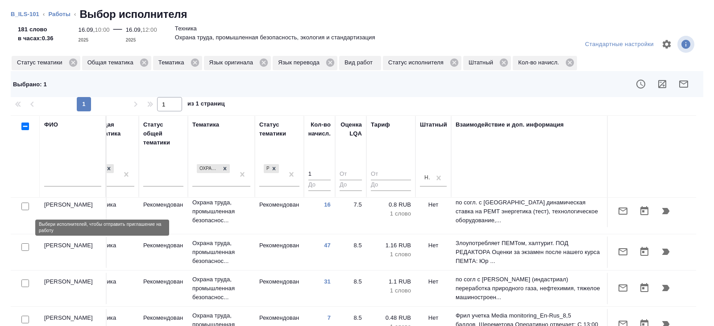
click at [25, 243] on input "checkbox" at bounding box center [25, 247] width 8 height 8
checkbox input "true"
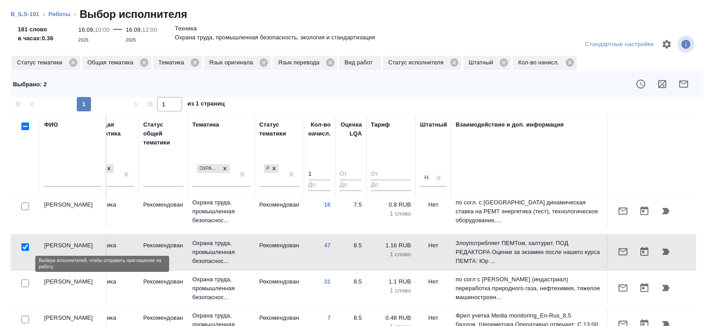
click at [25, 279] on input "checkbox" at bounding box center [25, 283] width 8 height 8
checkbox input "true"
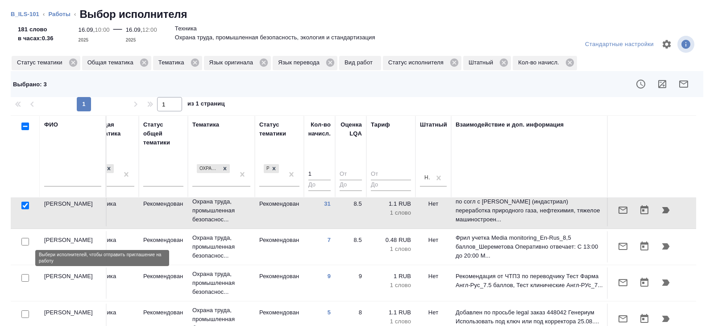
click at [23, 274] on input "checkbox" at bounding box center [25, 278] width 8 height 8
checkbox input "true"
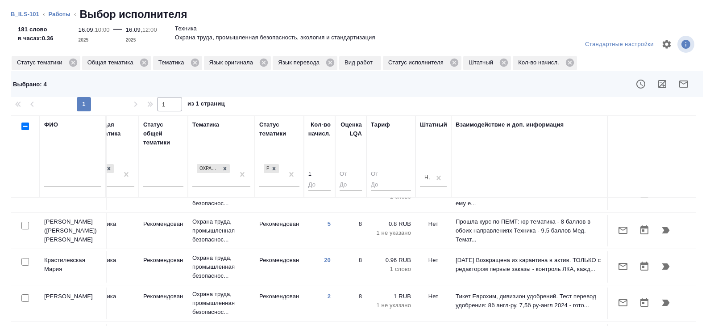
scroll to position [412, 611]
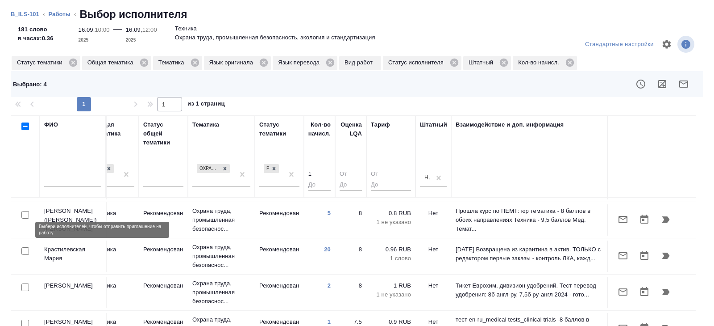
click at [24, 247] on input "checkbox" at bounding box center [25, 251] width 8 height 8
checkbox input "true"
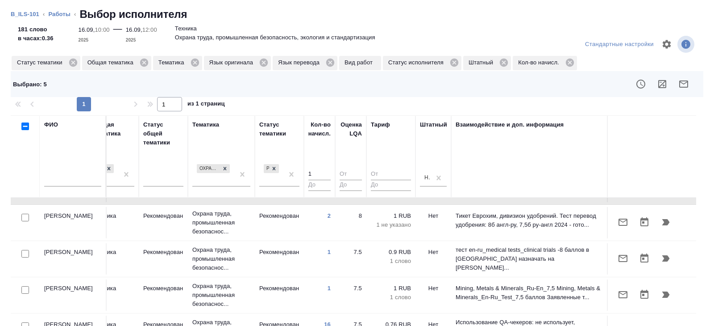
scroll to position [485, 611]
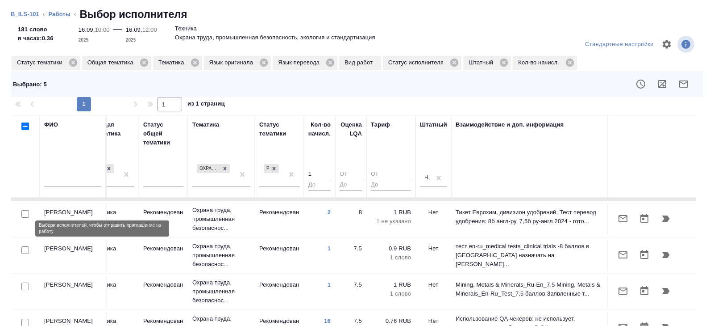
click at [25, 246] on input "checkbox" at bounding box center [25, 250] width 8 height 8
checkbox input "true"
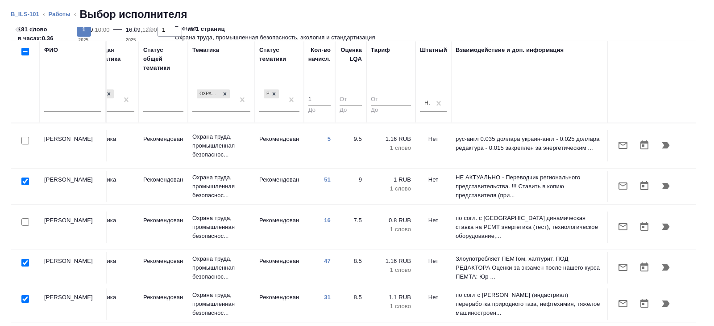
scroll to position [0, 0]
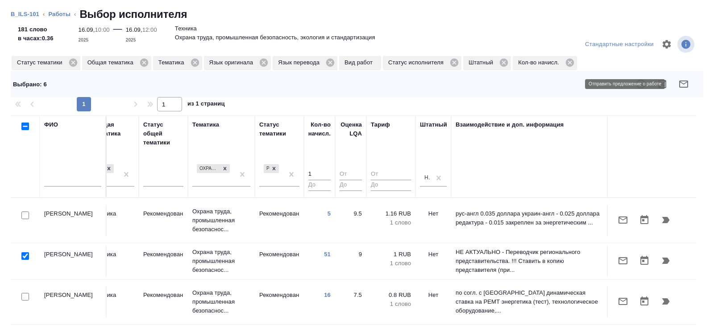
click at [686, 86] on icon "button" at bounding box center [684, 84] width 11 height 11
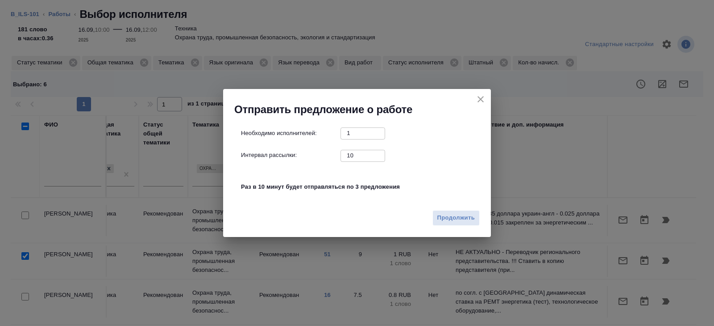
click at [345, 153] on input "10" at bounding box center [363, 155] width 45 height 11
type input "0"
click at [450, 217] on span "Продолжить" at bounding box center [457, 218] width 38 height 10
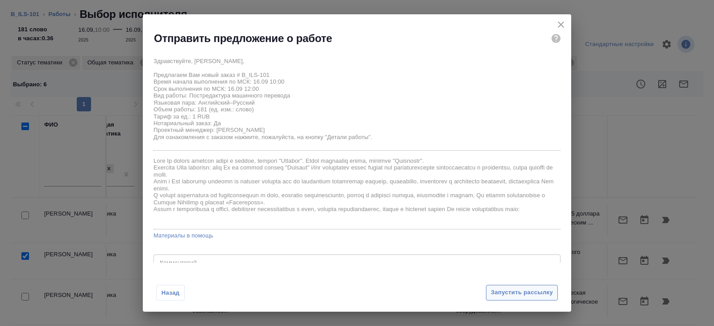
click at [498, 286] on button "Запустить рассылку" at bounding box center [522, 292] width 72 height 16
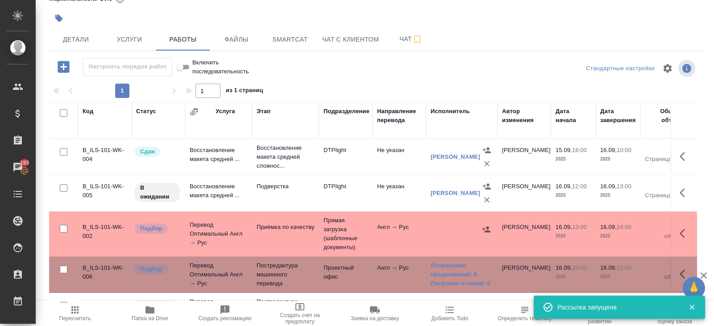
click at [319, 184] on tr "B_ILS-101-WK-005 В ожидании Восстановление макета средней ... Подверстка DTPlig…" at bounding box center [554, 193] width 1011 height 36
click at [319, 184] on td "DTPlight" at bounding box center [346, 192] width 54 height 31
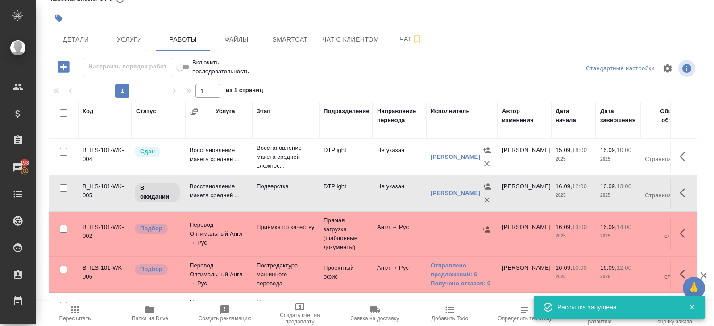
click at [80, 313] on span "Пересчитать" at bounding box center [75, 312] width 64 height 17
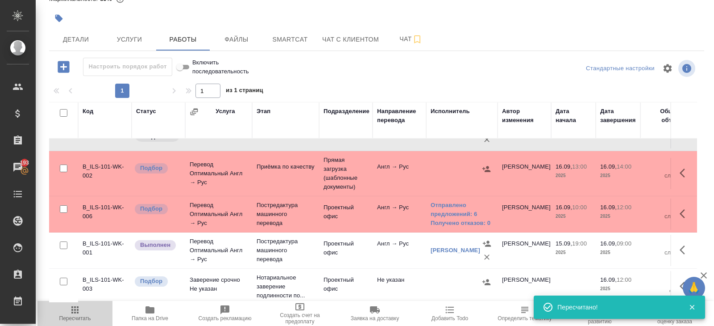
click at [73, 310] on icon "button" at bounding box center [75, 309] width 11 height 11
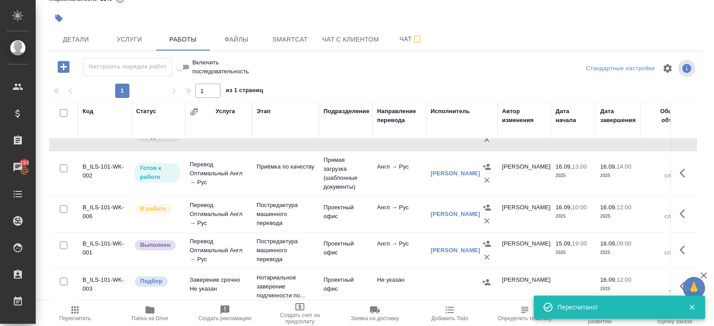
click at [692, 171] on button "button" at bounding box center [685, 172] width 21 height 21
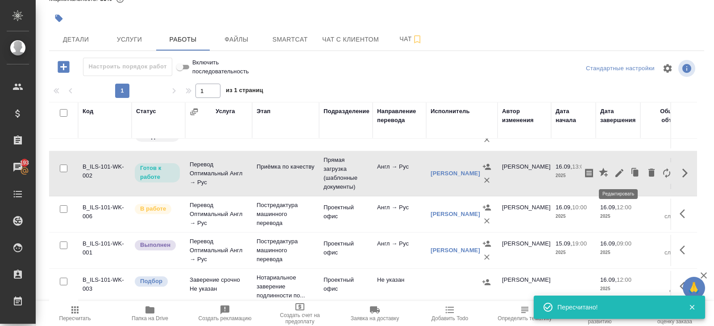
click at [615, 176] on icon "button" at bounding box center [619, 172] width 11 height 11
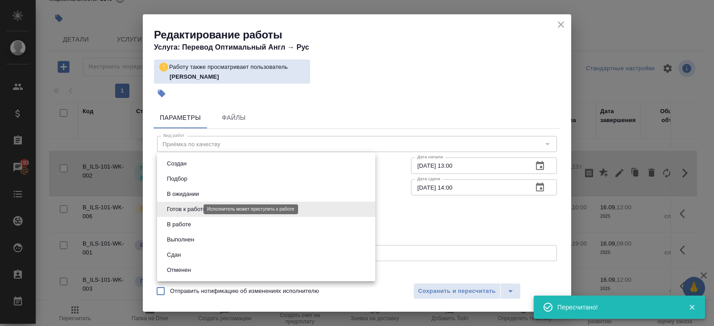
click at [175, 208] on body "🙏 .cls-1 fill:#fff; AWATERA Belyakova Yulia Клиенты Спецификации Заказы 193 Чат…" at bounding box center [357, 163] width 714 height 326
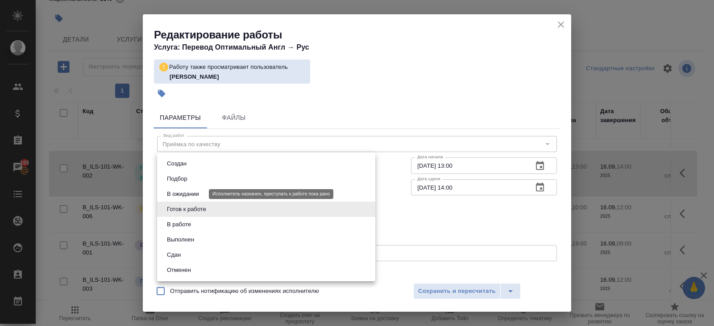
click at [181, 190] on button "В ожидании" at bounding box center [183, 194] width 38 height 10
type input "pending"
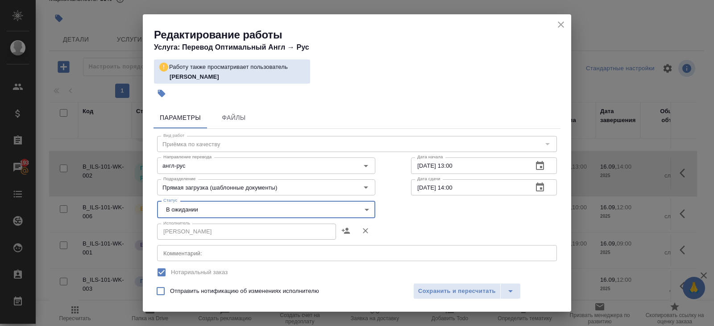
click at [452, 287] on span "Сохранить и пересчитать" at bounding box center [457, 291] width 78 height 10
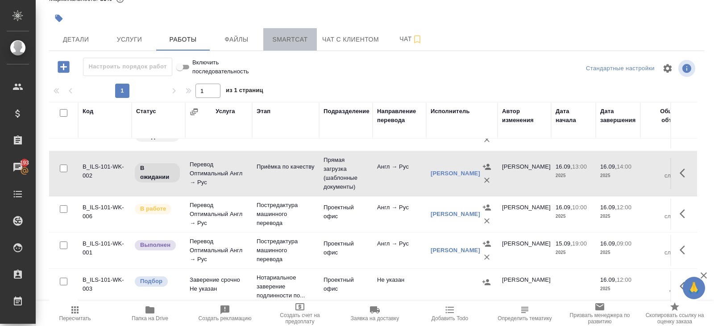
click at [288, 44] on button "Smartcat" at bounding box center [290, 39] width 54 height 22
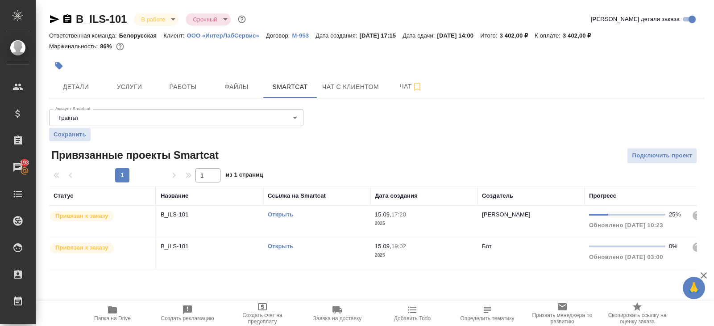
click at [275, 214] on link "Открыть" at bounding box center [280, 214] width 25 height 7
click at [340, 221] on td "Открыть" at bounding box center [316, 220] width 107 height 31
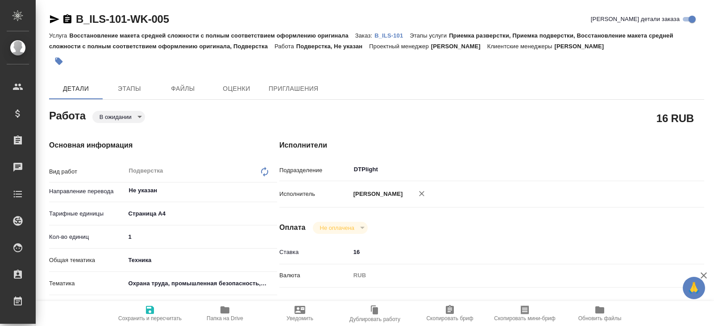
type textarea "x"
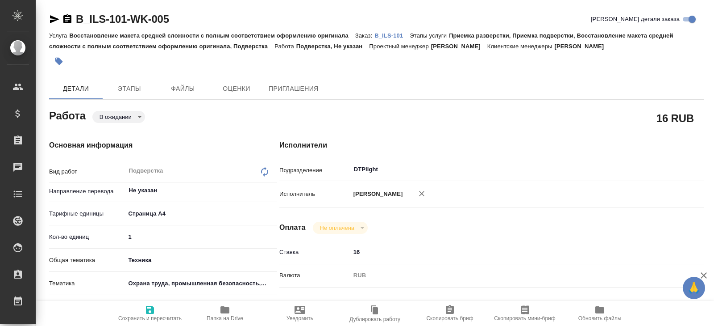
type textarea "x"
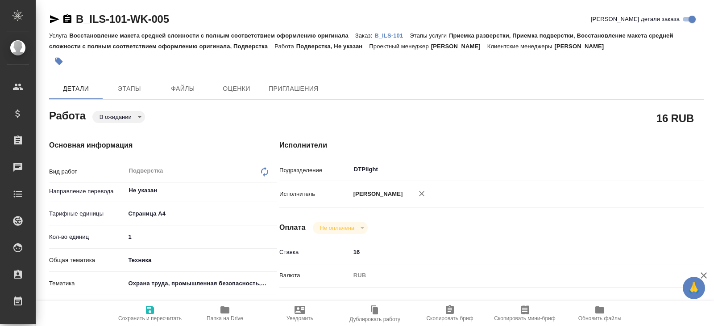
type textarea "x"
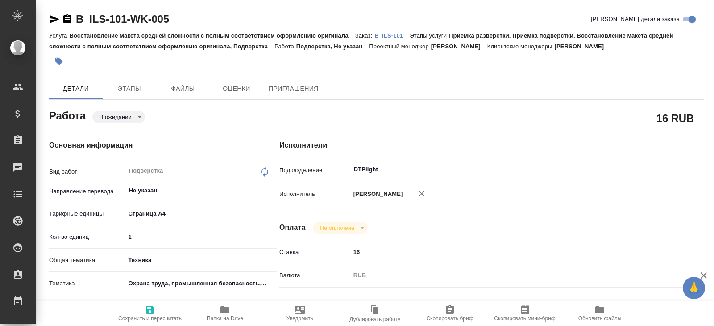
click at [54, 20] on icon "button" at bounding box center [54, 19] width 9 height 8
type textarea "x"
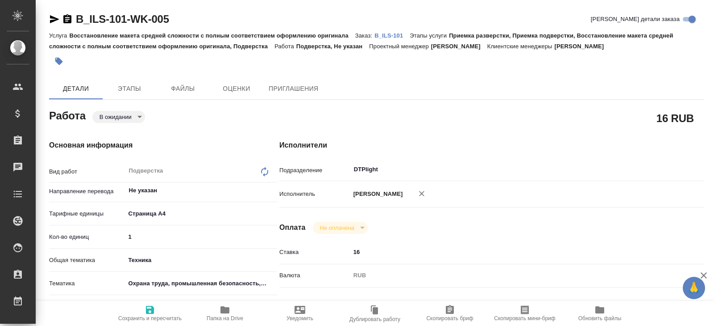
type textarea "x"
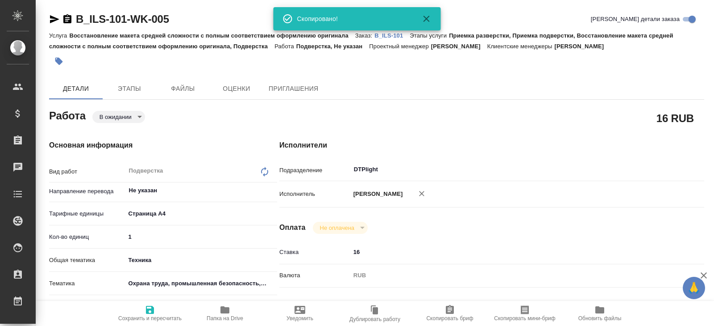
type textarea "x"
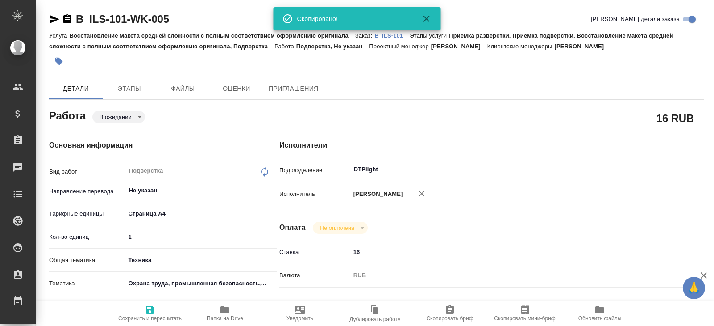
type textarea "x"
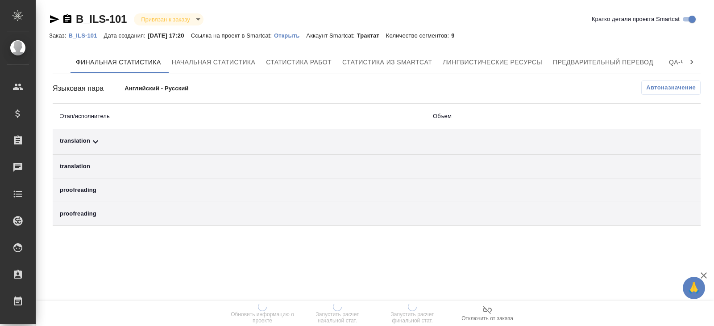
click at [497, 310] on span "Отключить от заказа" at bounding box center [487, 312] width 64 height 17
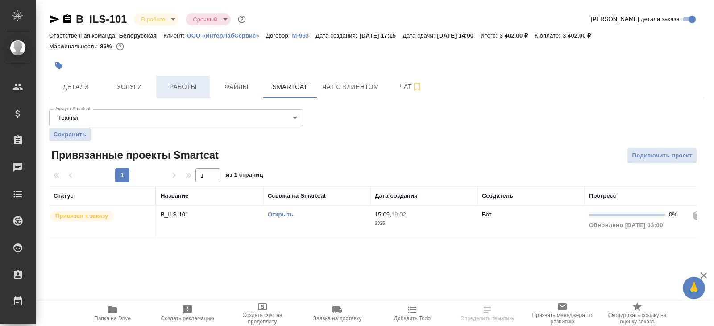
click at [180, 96] on button "Работы" at bounding box center [183, 86] width 54 height 22
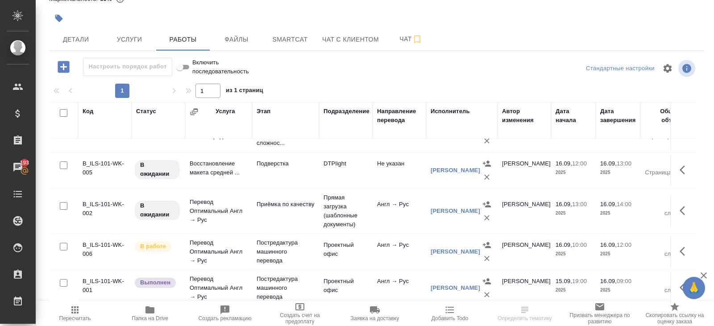
scroll to position [60, 0]
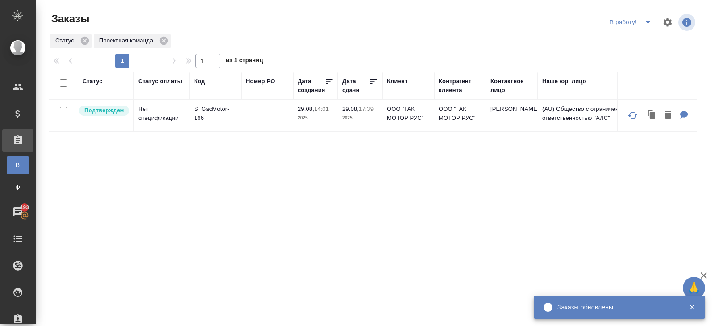
click at [645, 23] on icon "split button" at bounding box center [648, 22] width 11 height 11
click at [636, 53] on li "начислить" at bounding box center [632, 54] width 50 height 14
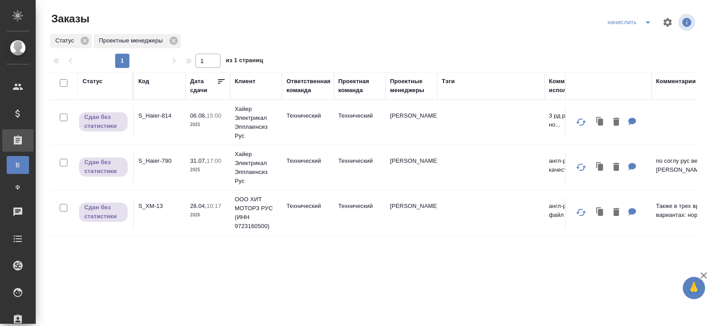
click at [645, 24] on icon "split button" at bounding box center [648, 22] width 11 height 11
click at [637, 41] on li "В работу!" at bounding box center [631, 40] width 52 height 14
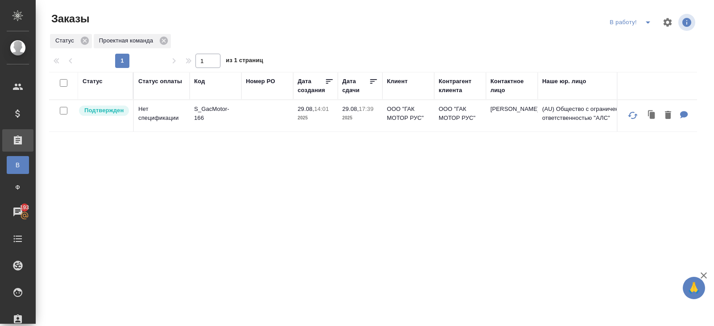
click at [643, 18] on icon "split button" at bounding box center [648, 22] width 11 height 11
click at [643, 28] on button "split button" at bounding box center [648, 22] width 18 height 14
click at [648, 25] on icon "split button" at bounding box center [648, 22] width 11 height 11
click at [641, 38] on li "ПМ" at bounding box center [632, 40] width 50 height 14
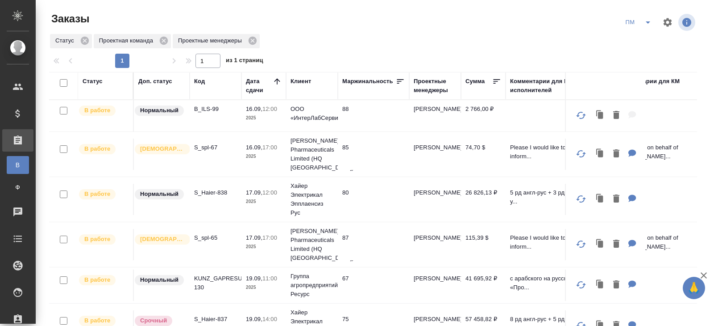
click at [212, 190] on p "S_Haier-838" at bounding box center [215, 192] width 43 height 9
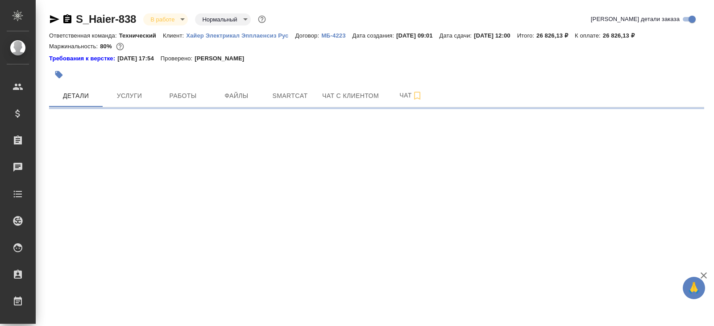
select select "RU"
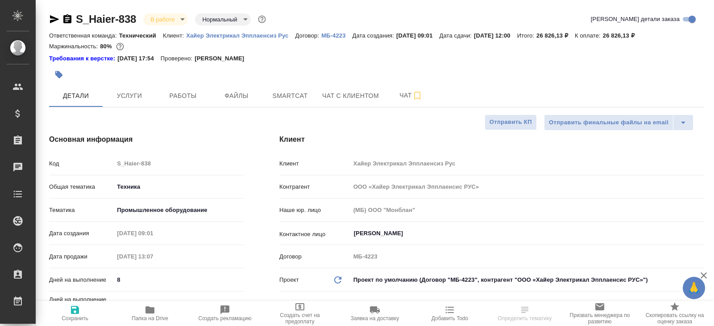
type textarea "x"
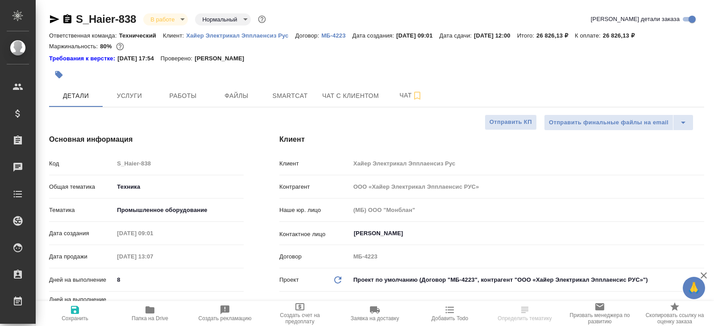
type textarea "x"
click at [190, 103] on button "Работы" at bounding box center [183, 95] width 54 height 22
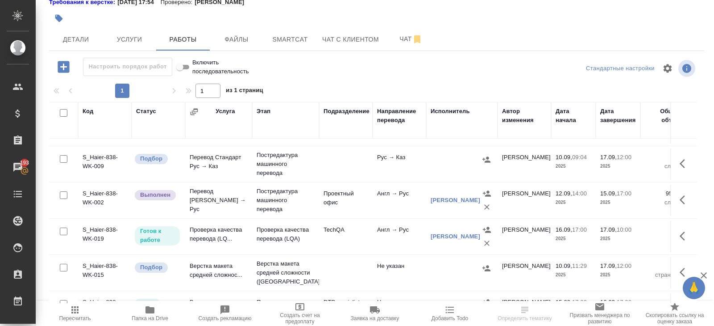
scroll to position [87, 0]
